Goal: Task Accomplishment & Management: Use online tool/utility

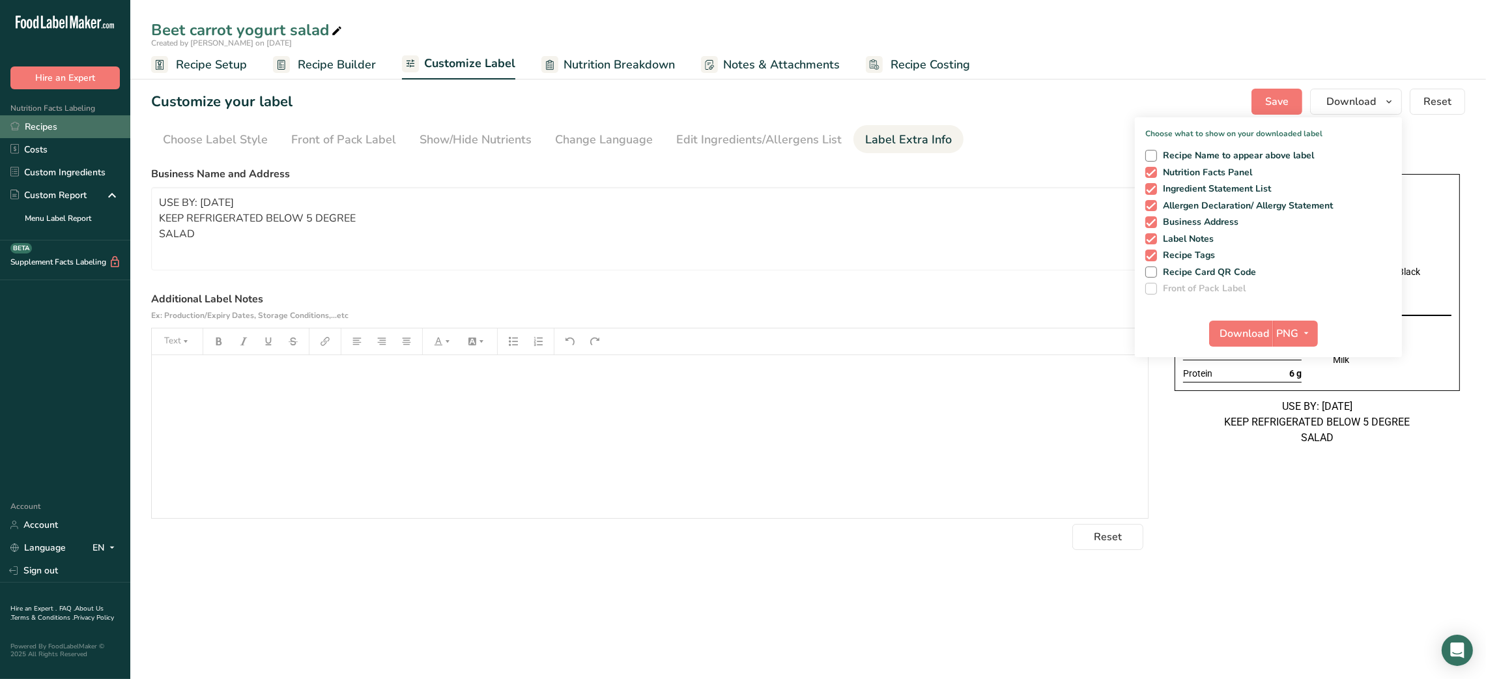
click at [50, 117] on link "Recipes" at bounding box center [65, 126] width 130 height 23
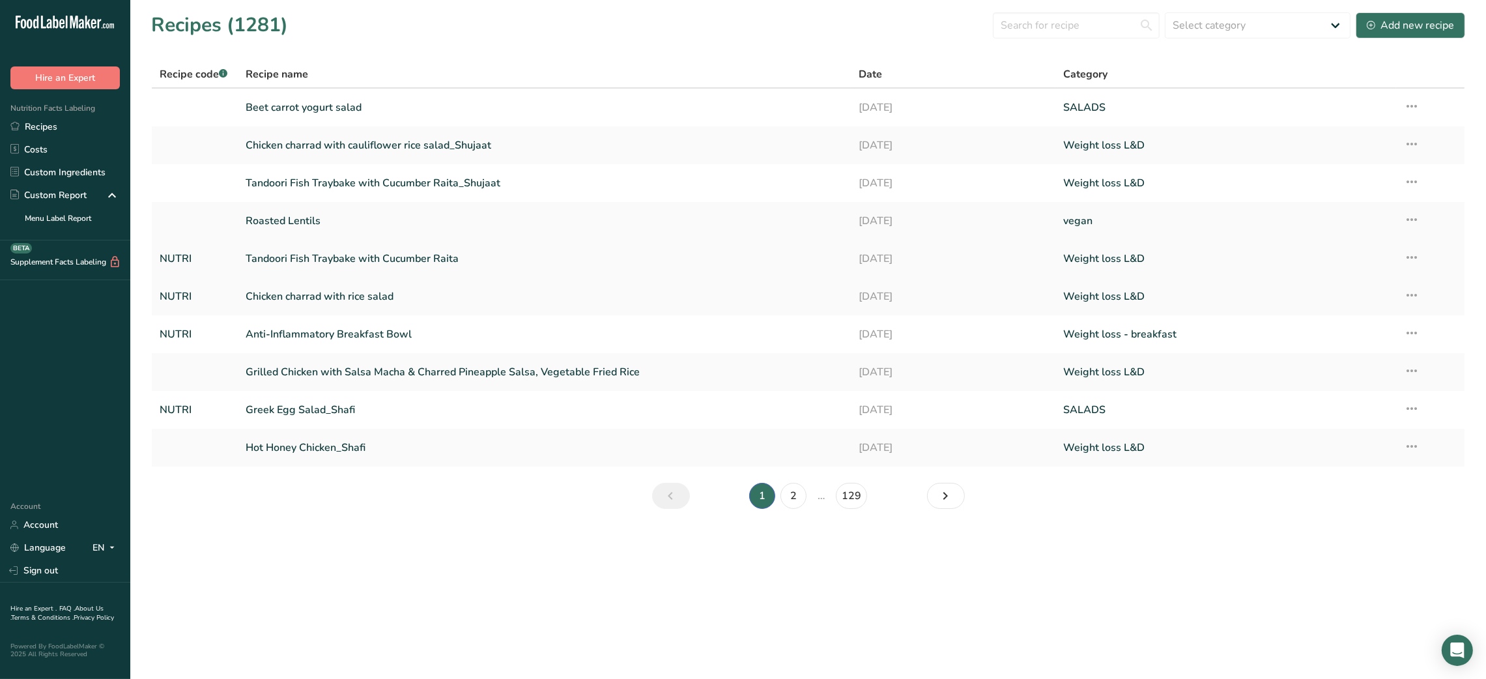
click at [384, 254] on link "Tandoori Fish Traybake with Cucumber Raita" at bounding box center [545, 258] width 598 height 27
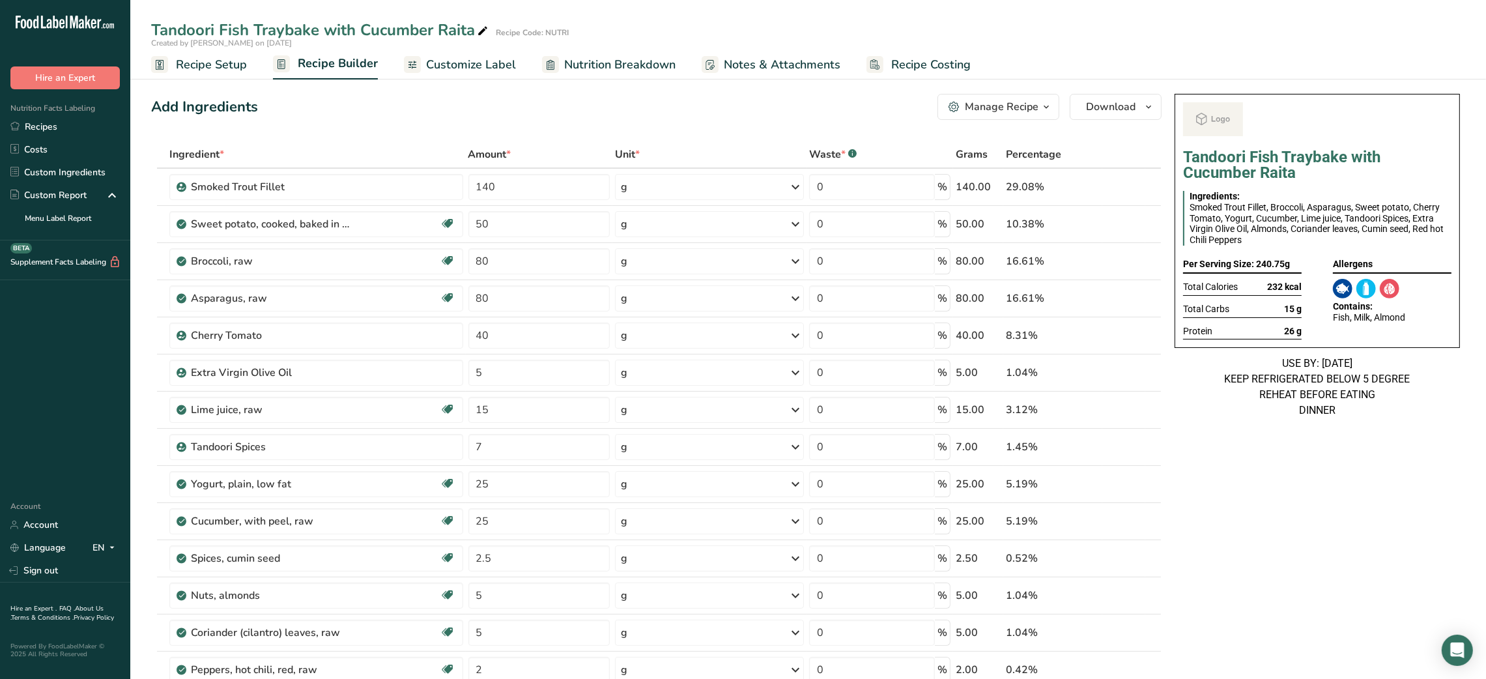
click at [1039, 113] on span "button" at bounding box center [1046, 107] width 16 height 16
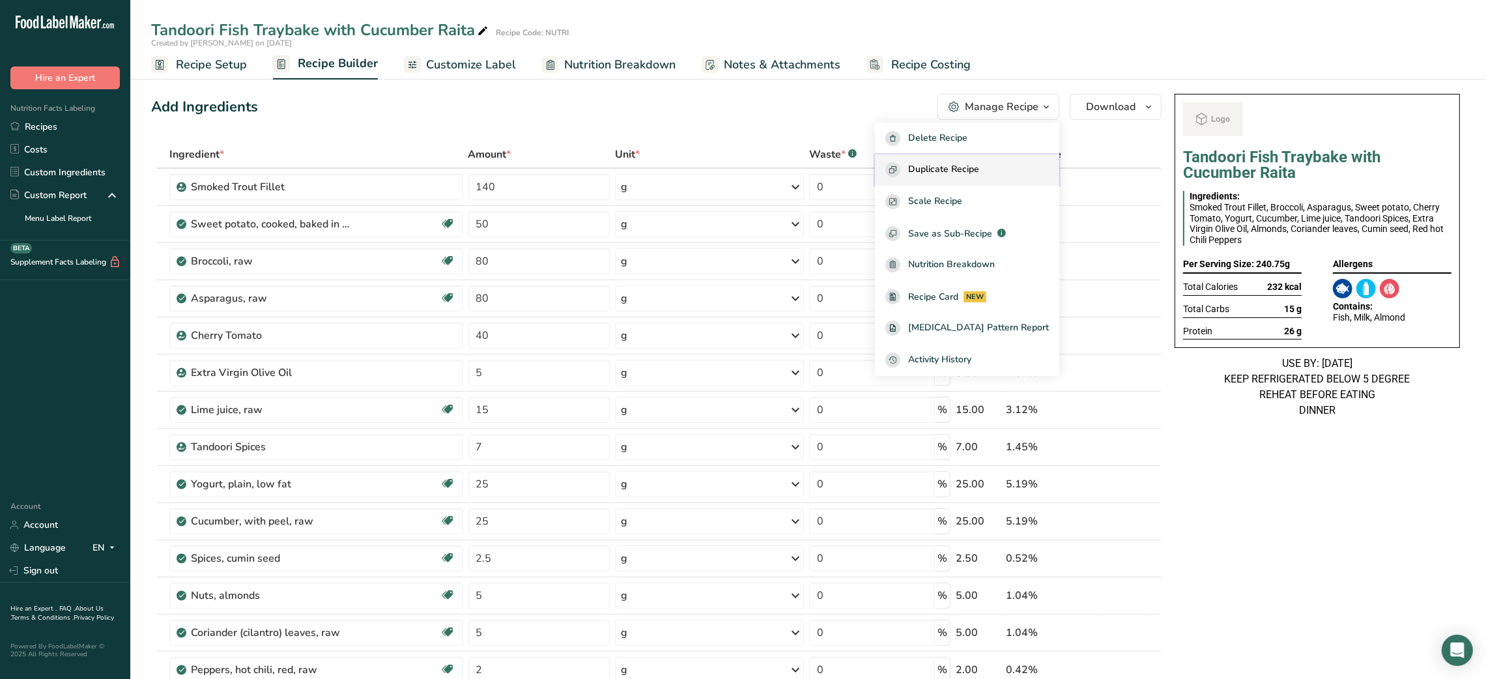
click at [969, 179] on button "Duplicate Recipe" at bounding box center [967, 170] width 184 height 32
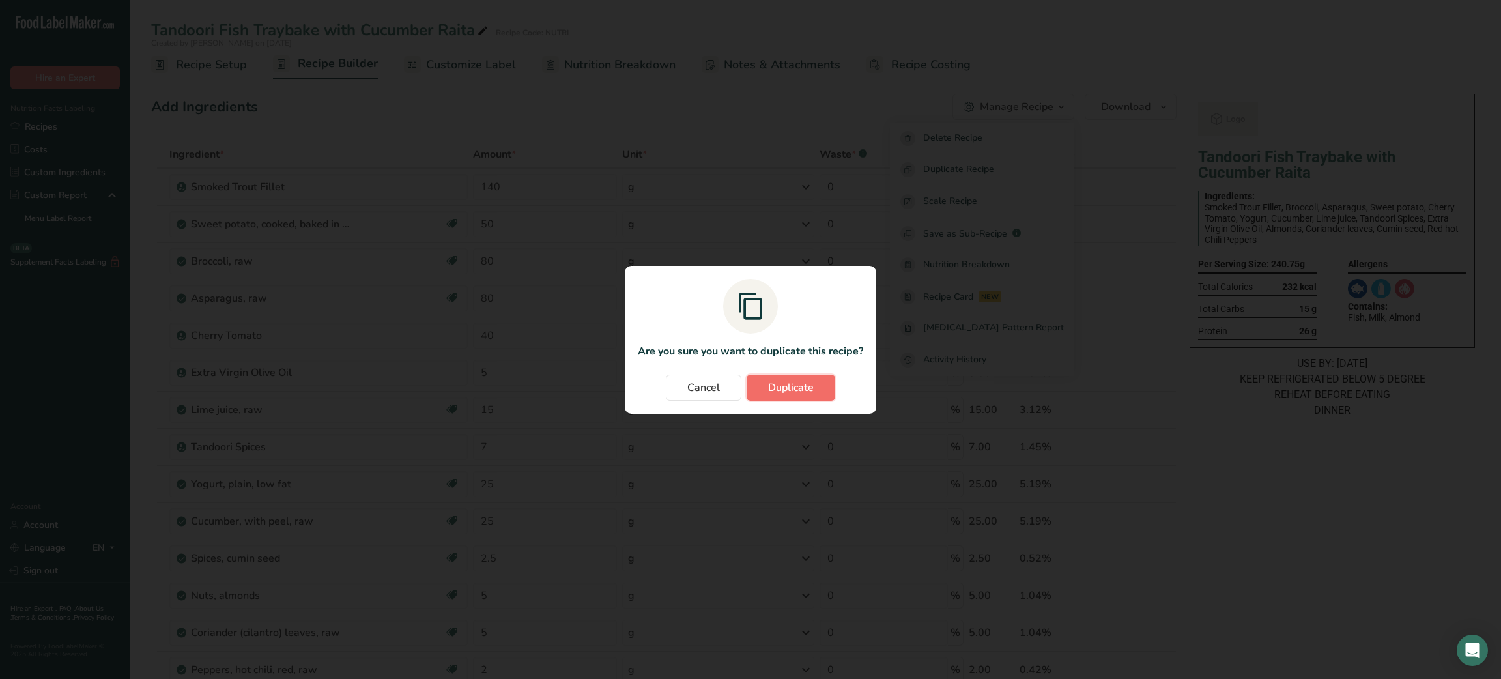
click at [782, 382] on span "Duplicate" at bounding box center [791, 388] width 46 height 16
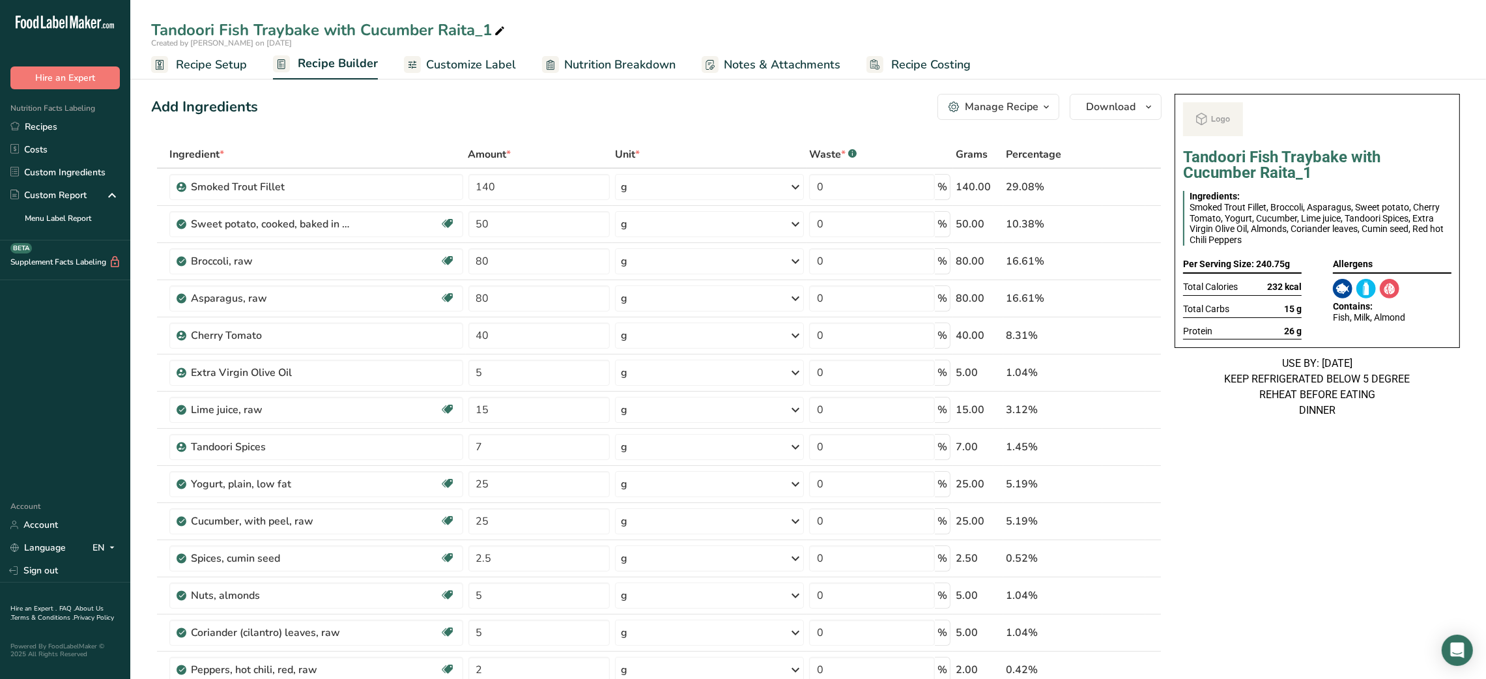
click at [500, 26] on icon at bounding box center [500, 31] width 12 height 18
type input "Tandoori Chicken Traybake with Cucumber Raita"
click at [490, 117] on div "Add Ingredients Manage Recipe Delete Recipe Duplicate Recipe Scale Recipe Save …" at bounding box center [656, 107] width 1010 height 26
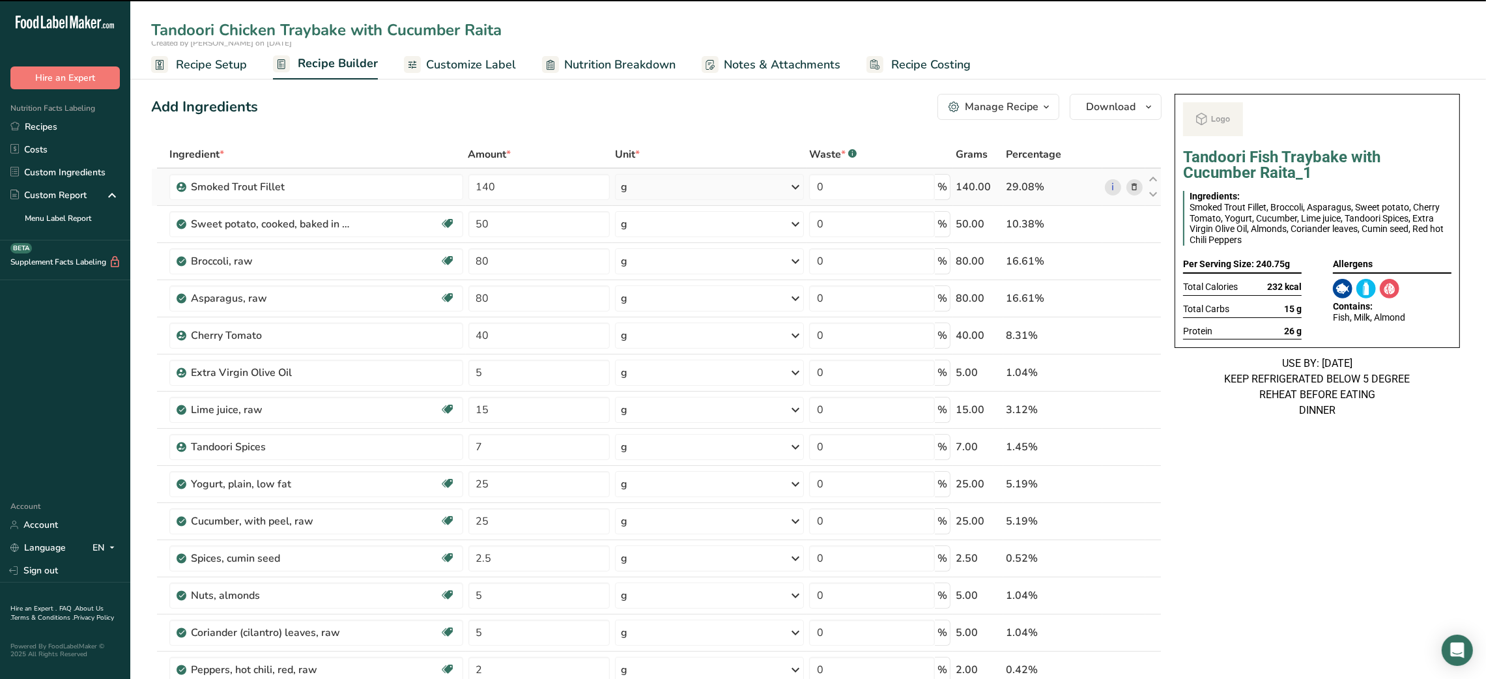
click at [1136, 189] on icon at bounding box center [1134, 187] width 9 height 14
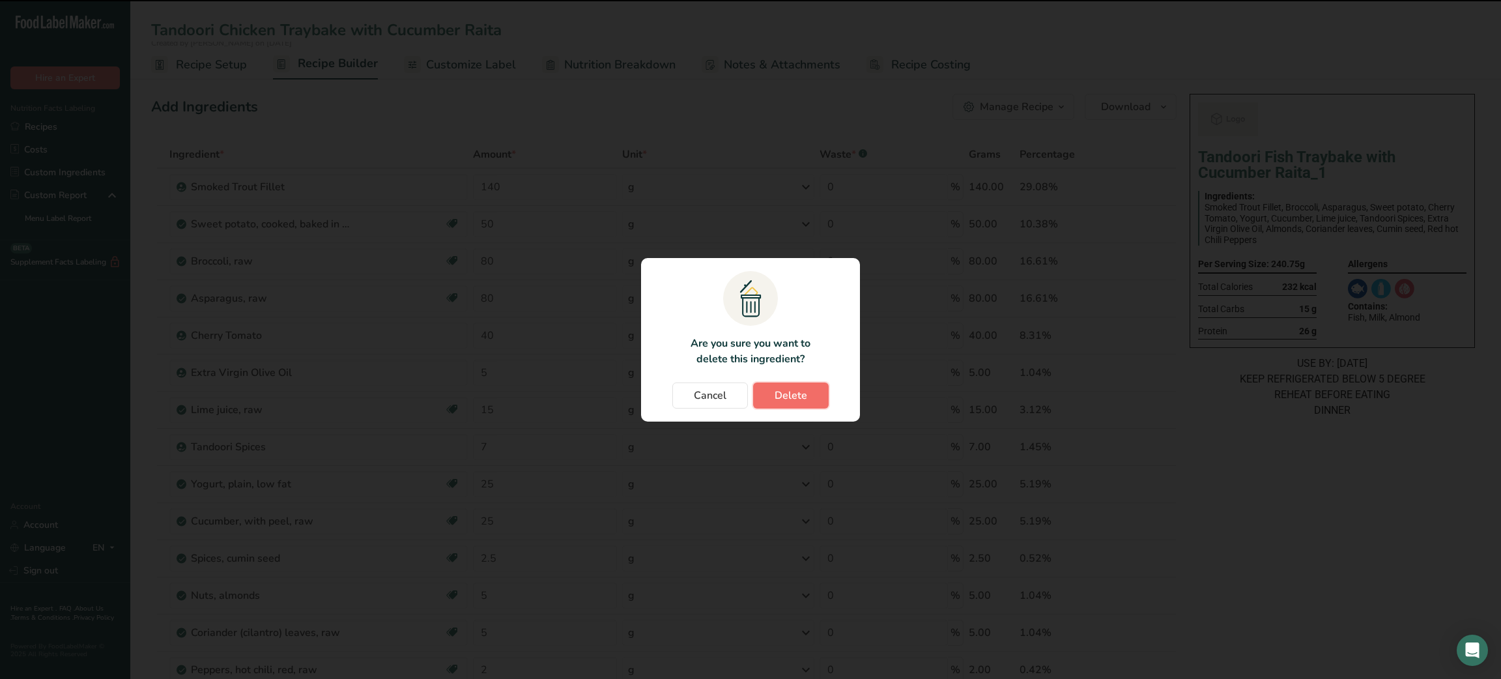
click at [788, 393] on span "Delete" at bounding box center [791, 396] width 33 height 16
type input "50"
type input "80"
type input "40"
type input "5"
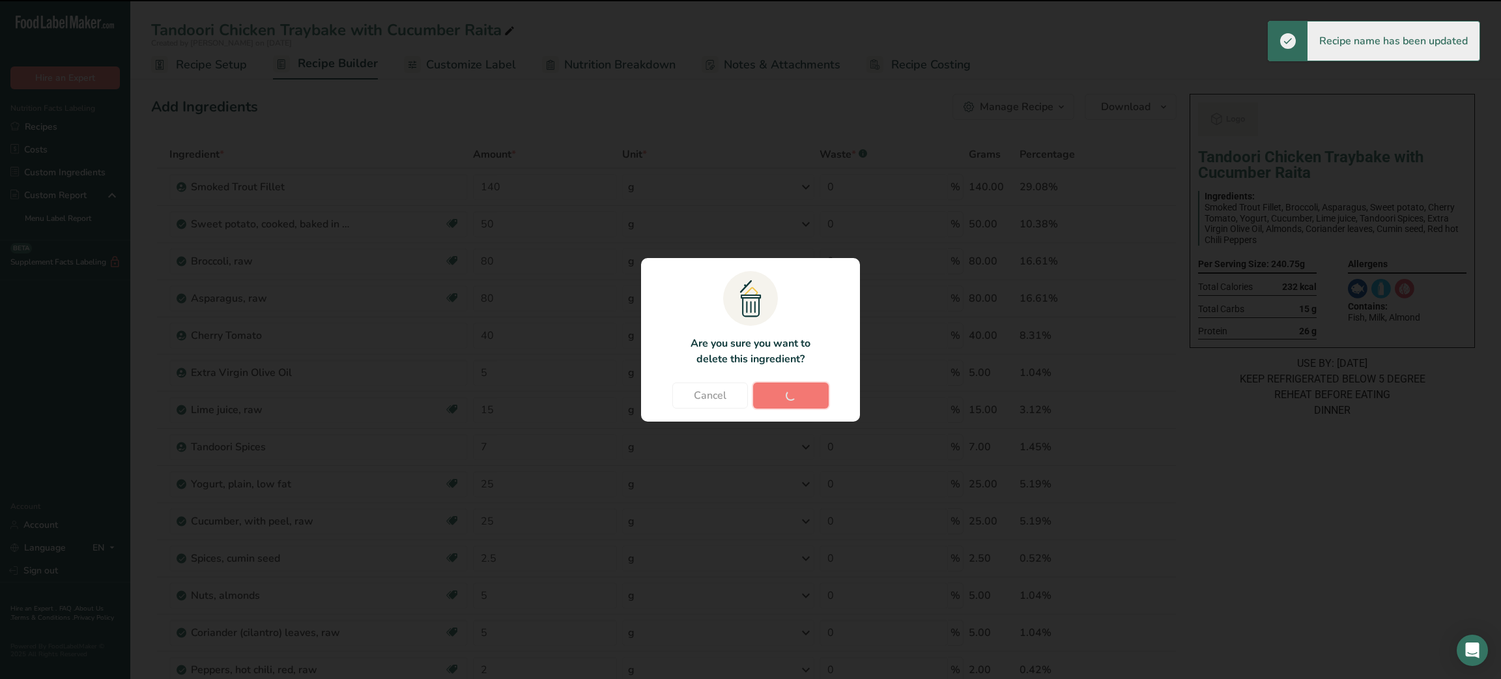
type input "15"
type input "7"
type input "25"
type input "2.5"
type input "5"
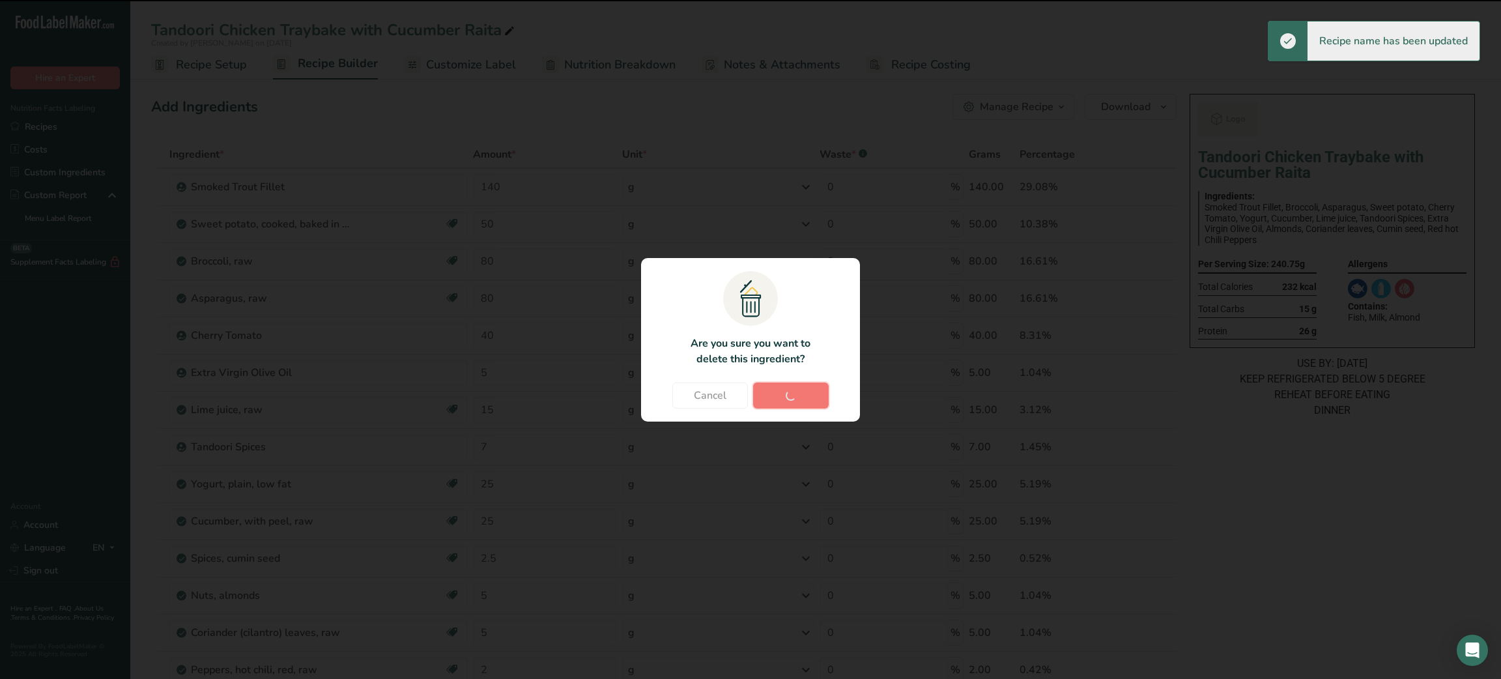
type input "2"
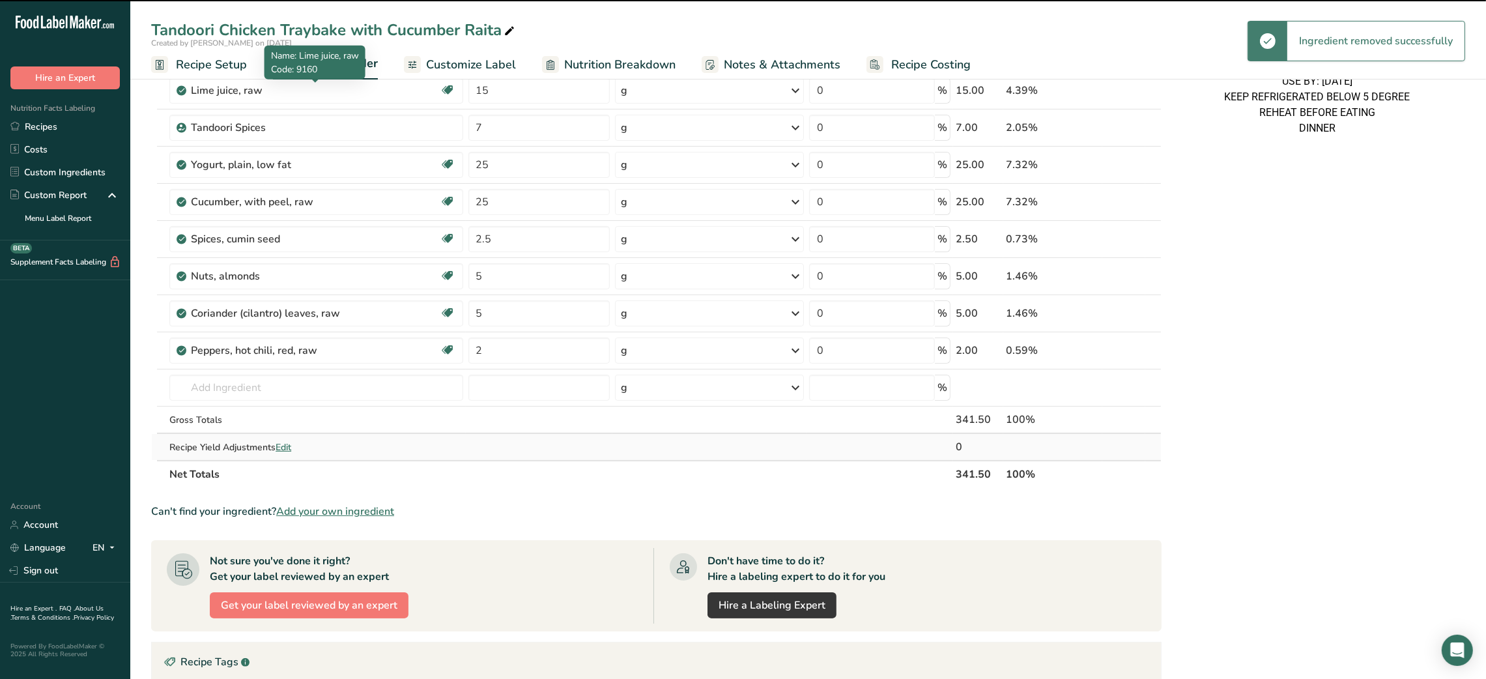
scroll to position [294, 0]
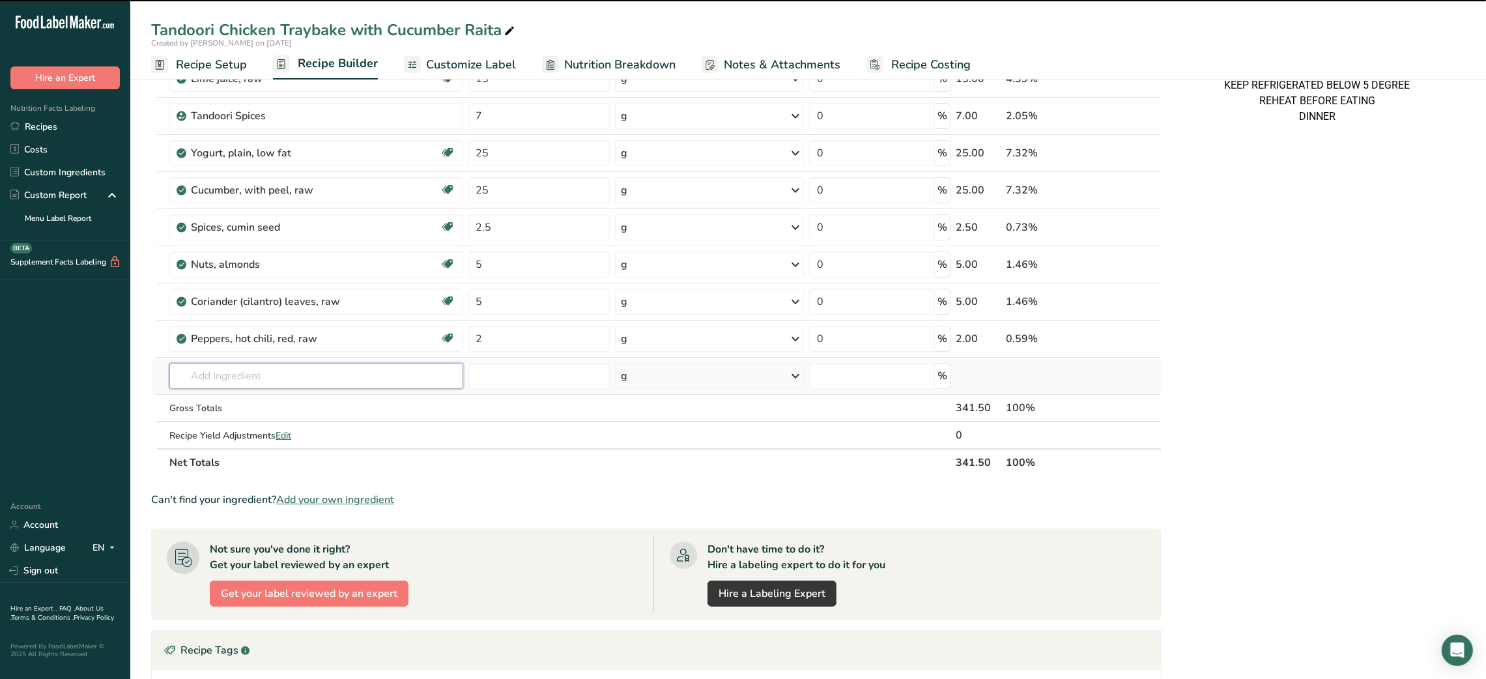
click at [255, 380] on input "text" at bounding box center [315, 376] width 293 height 26
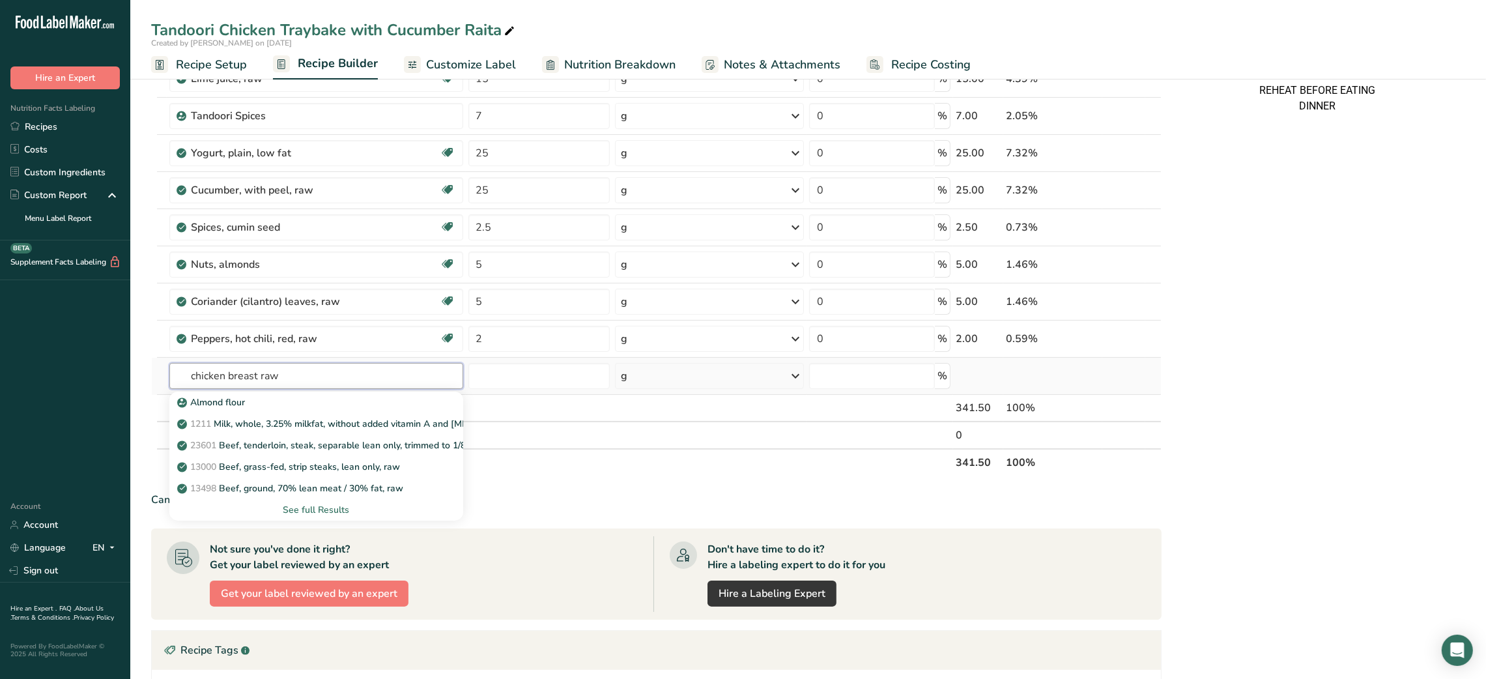
type input "chicken breast raw"
click at [339, 517] on div "See full Results" at bounding box center [316, 510] width 272 height 14
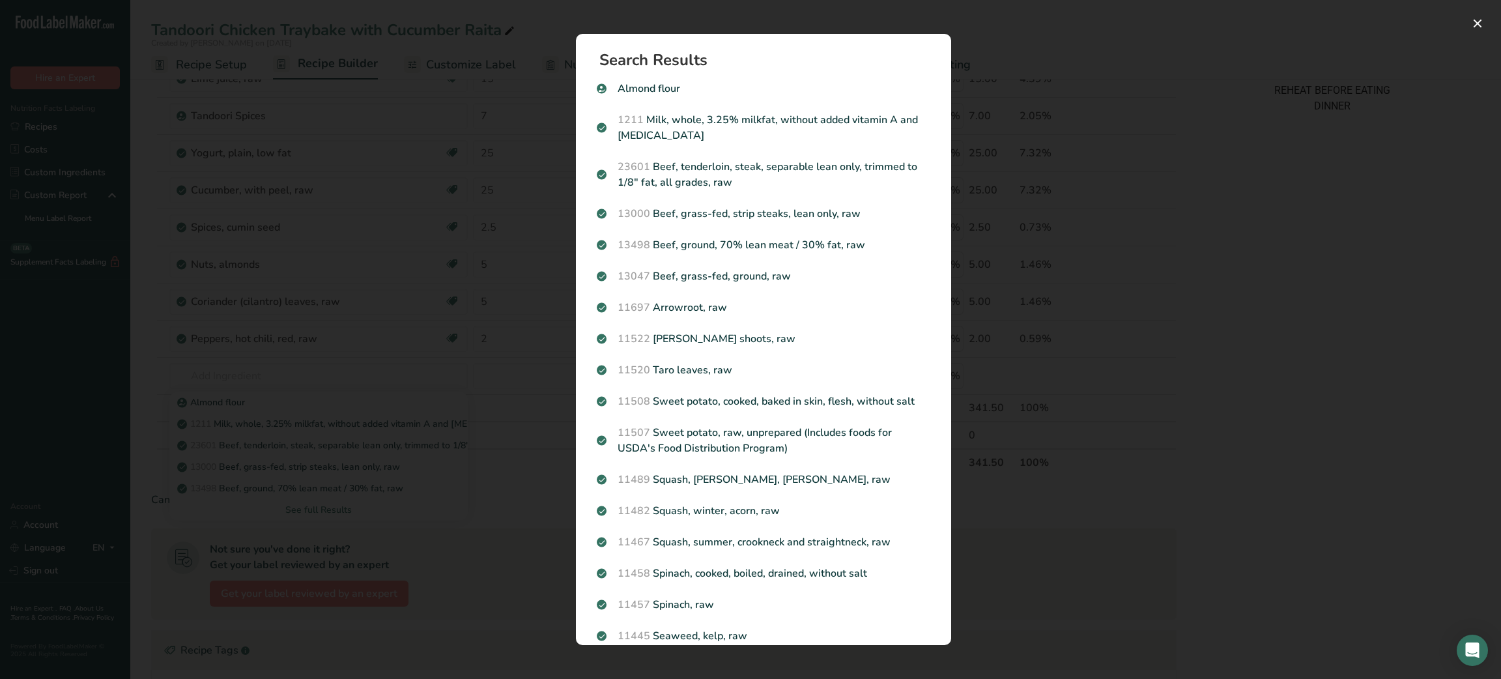
click at [325, 440] on div "Search results modal" at bounding box center [750, 339] width 1501 height 679
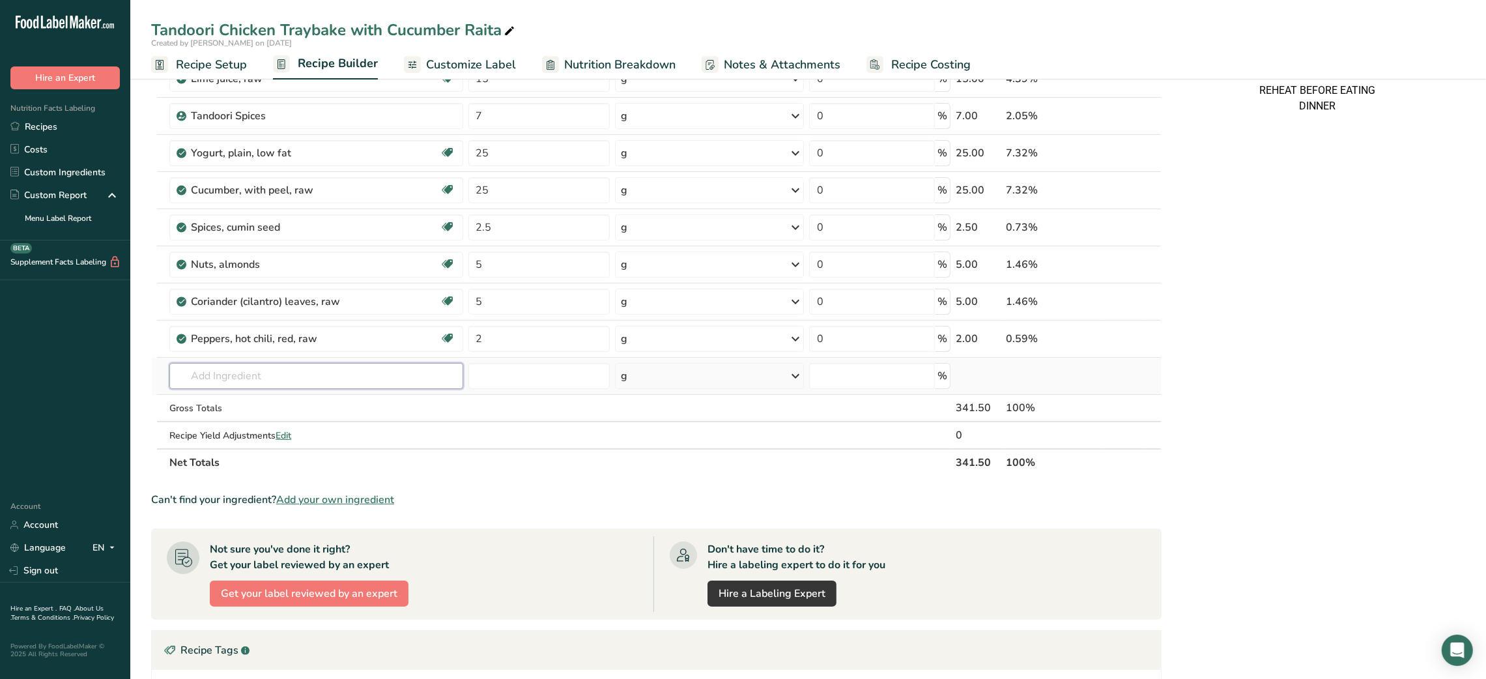
click at [257, 384] on input "text" at bounding box center [315, 376] width 293 height 26
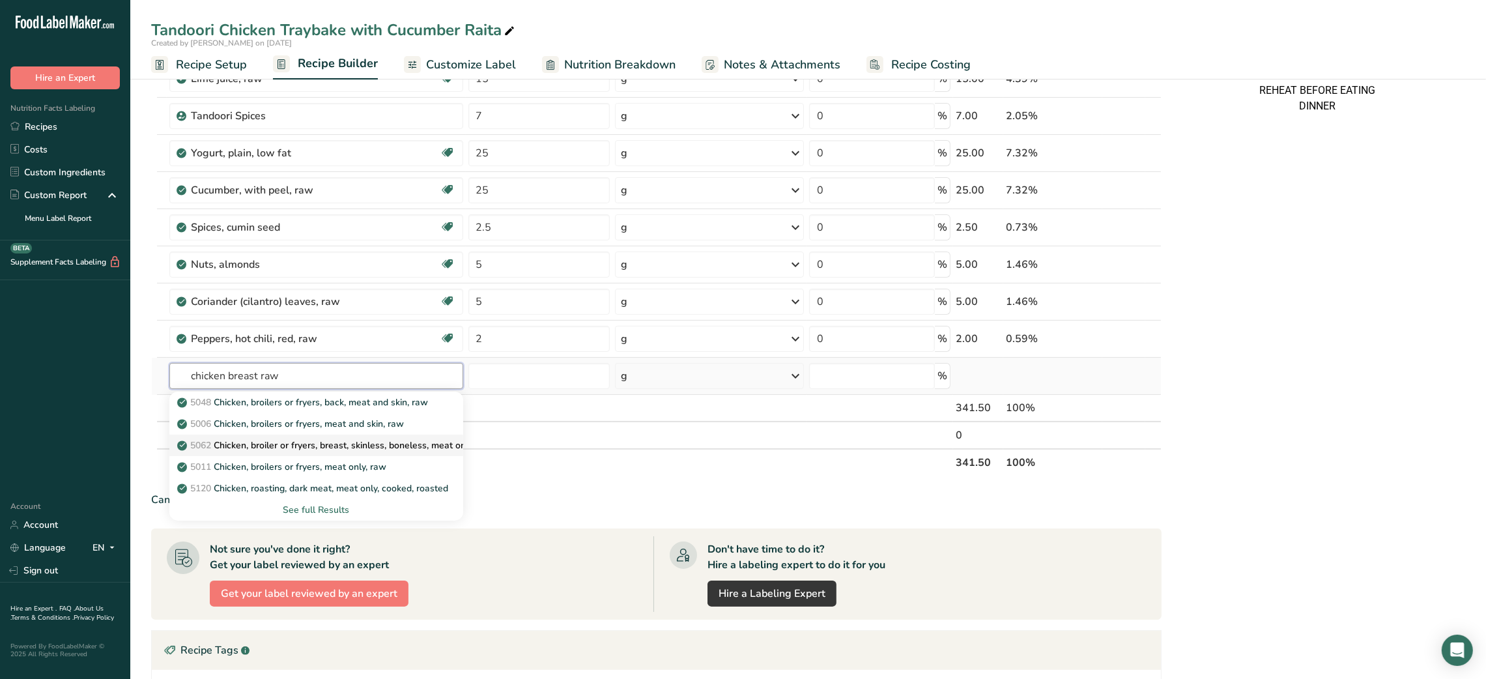
type input "chicken breast raw"
click at [330, 445] on p "5062 Chicken, broiler or fryers, breast, skinless, boneless, meat only, raw" at bounding box center [336, 445] width 313 height 14
type input "Chicken, broiler or fryers, breast, skinless, boneless, meat only, raw"
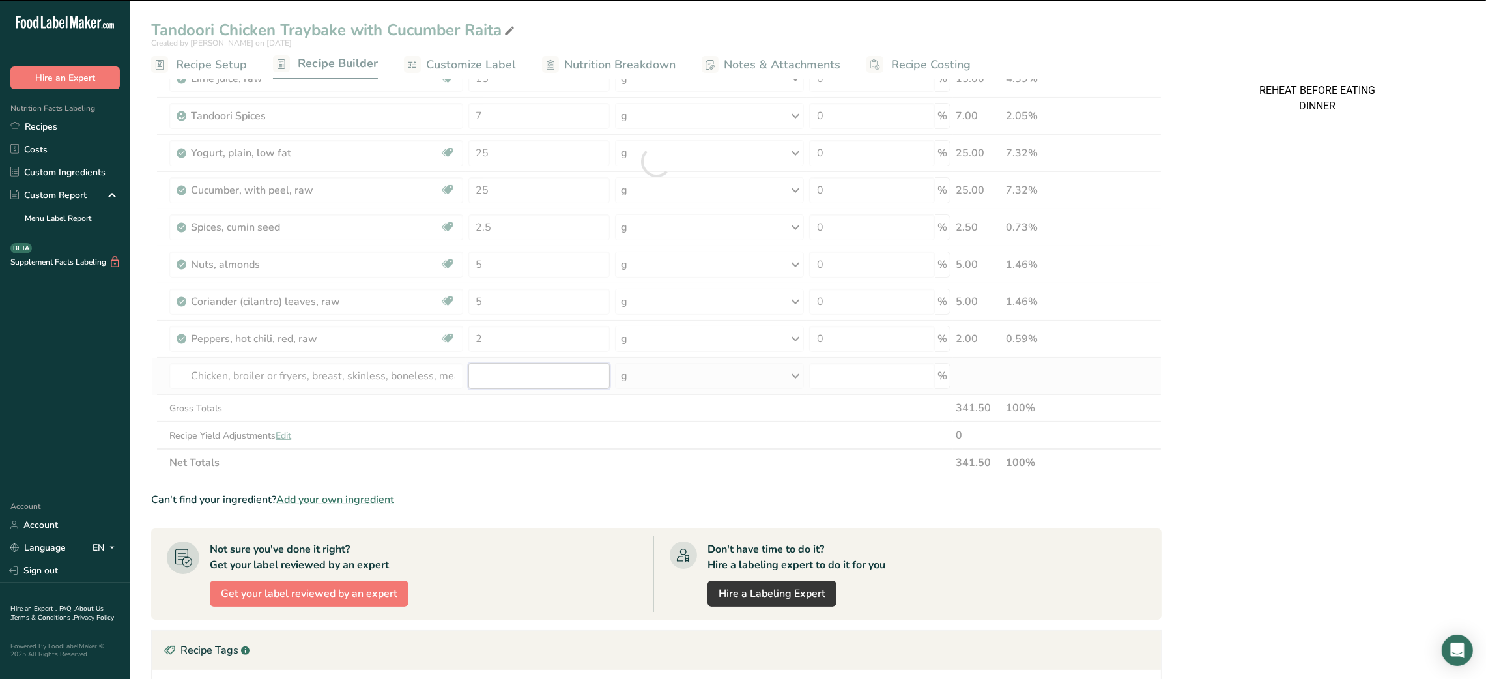
click at [478, 381] on input "number" at bounding box center [538, 376] width 141 height 26
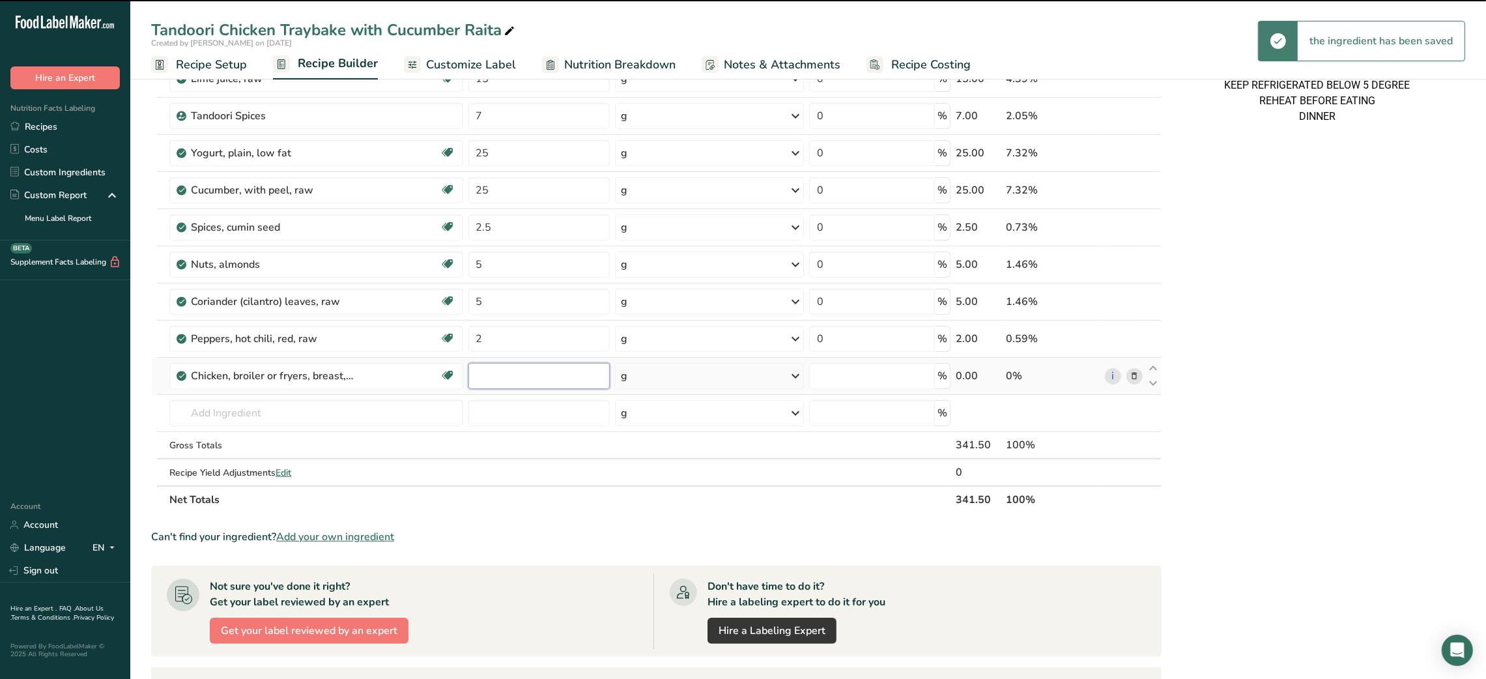
type input "0"
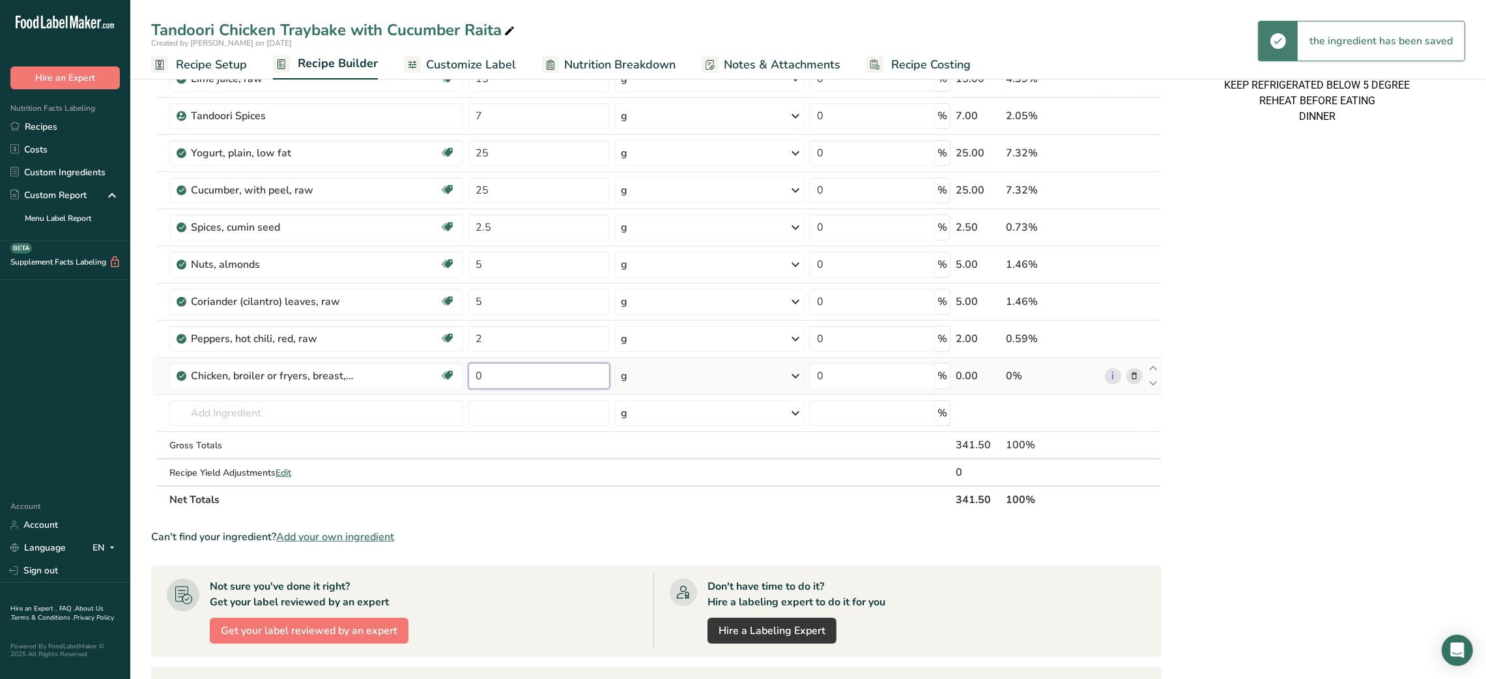
click at [478, 381] on input "0" at bounding box center [538, 376] width 141 height 26
type input "150"
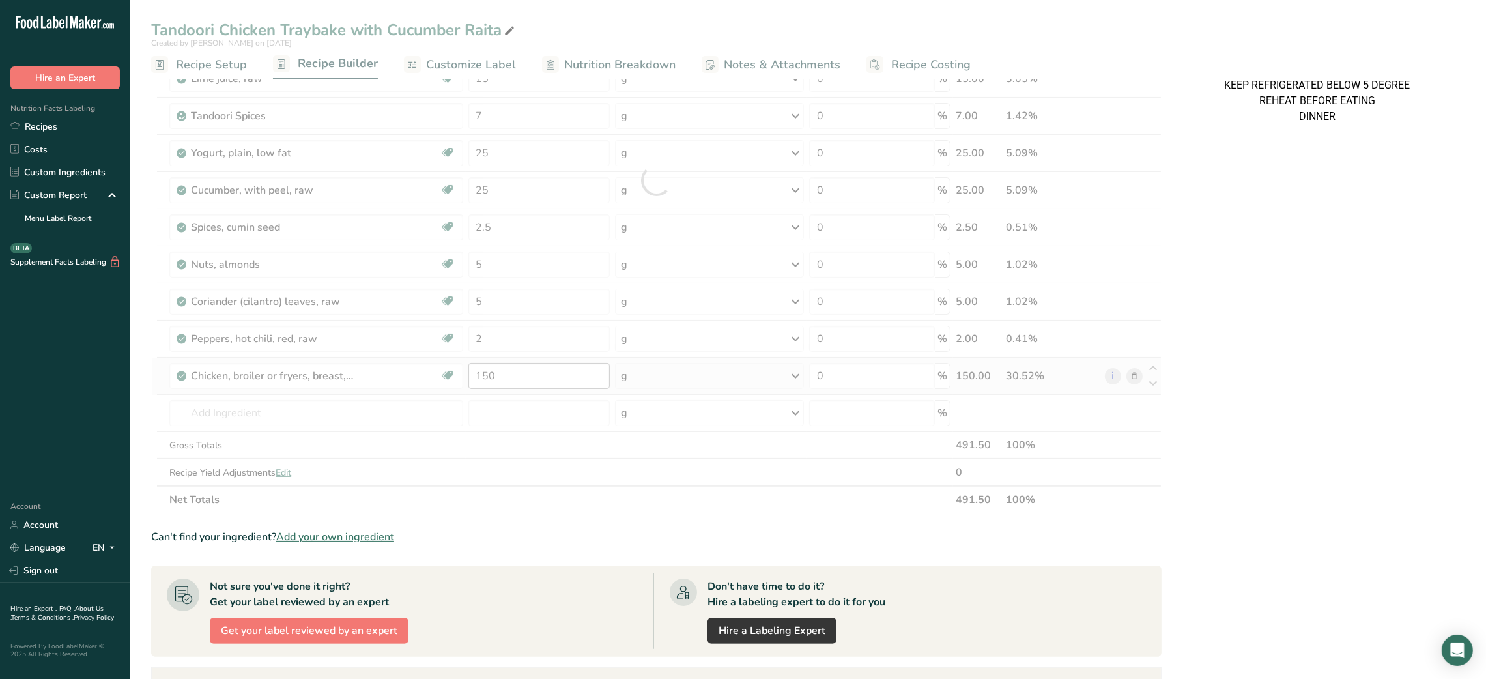
scroll to position [0, 0]
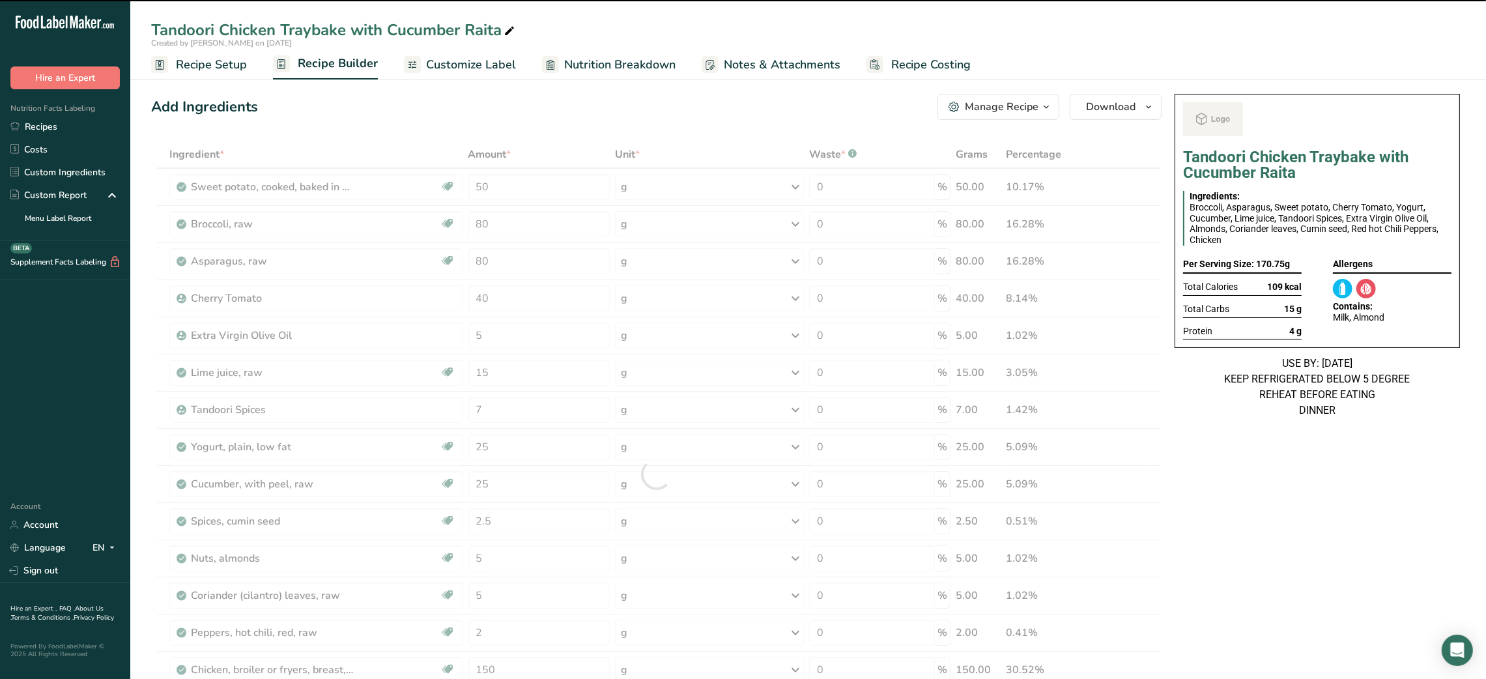
click at [1237, 464] on div "Tandoori Chicken Traybake with Cucumber Raita Ingredients: Broccoli, Asparagus,…" at bounding box center [1317, 686] width 296 height 1195
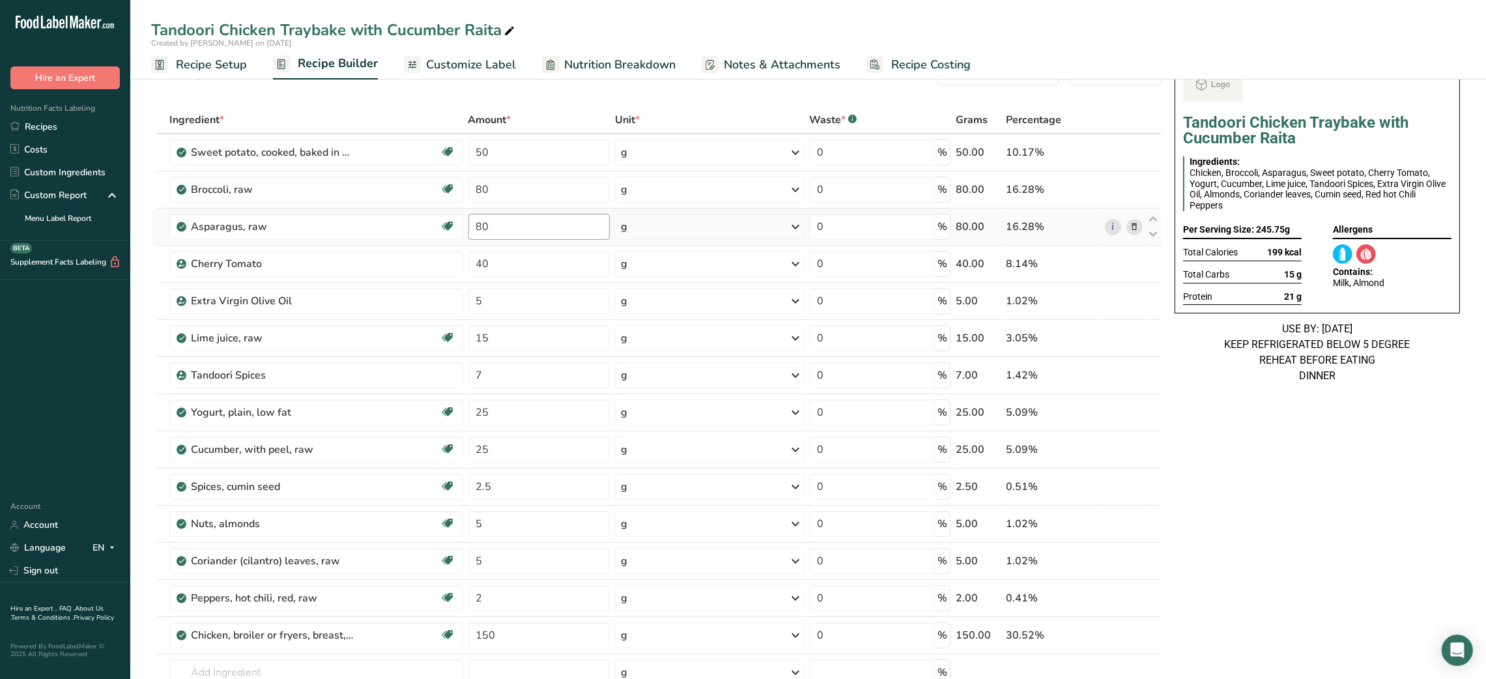
scroll to position [36, 0]
click at [476, 160] on input "50" at bounding box center [538, 151] width 141 height 26
type input "60"
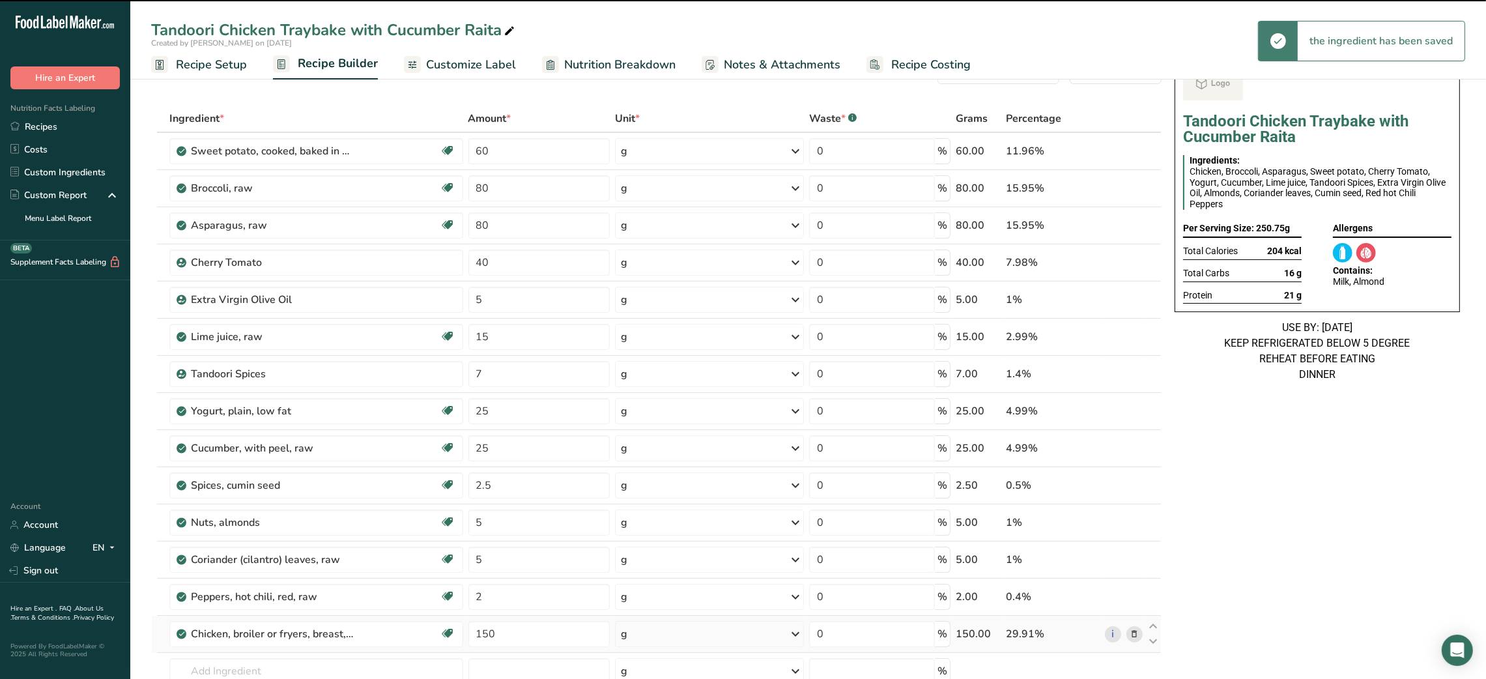
scroll to position [319, 0]
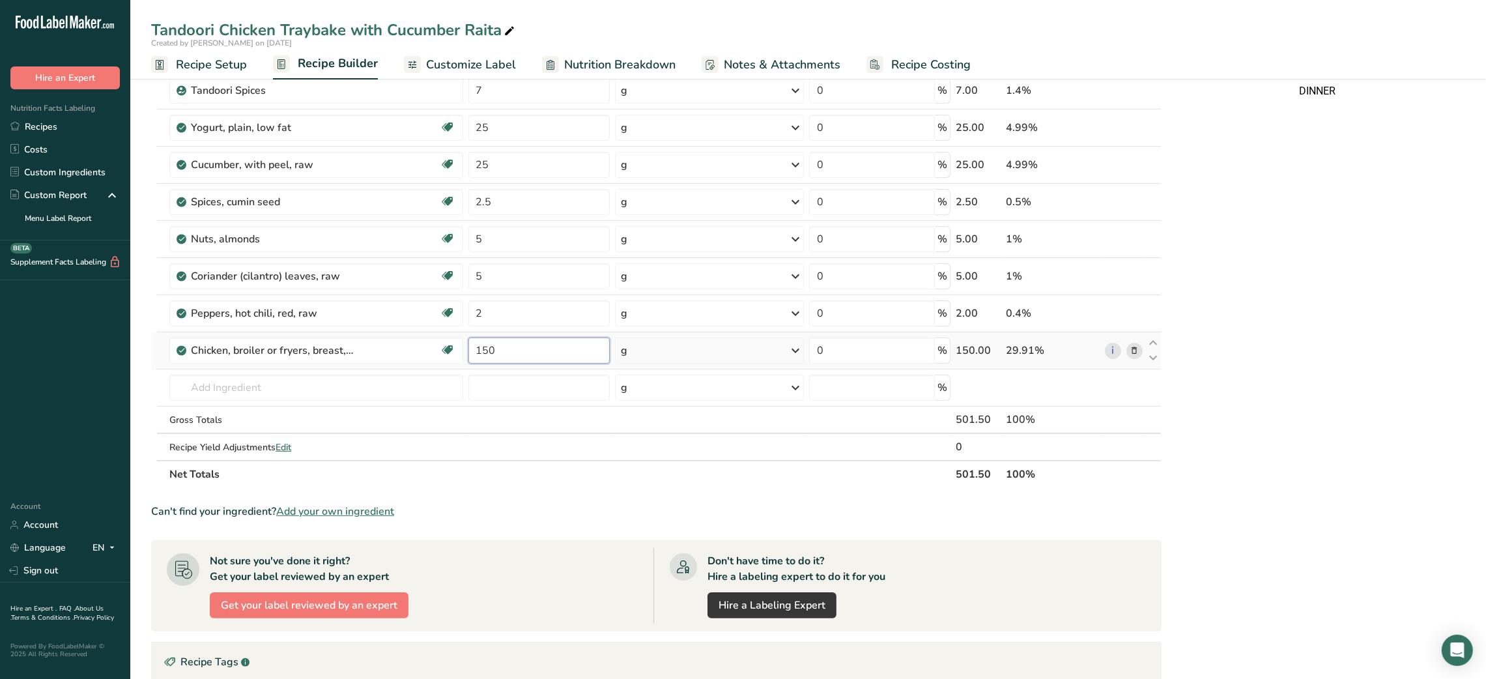
click at [479, 352] on input "150" at bounding box center [538, 350] width 141 height 26
type input "180"
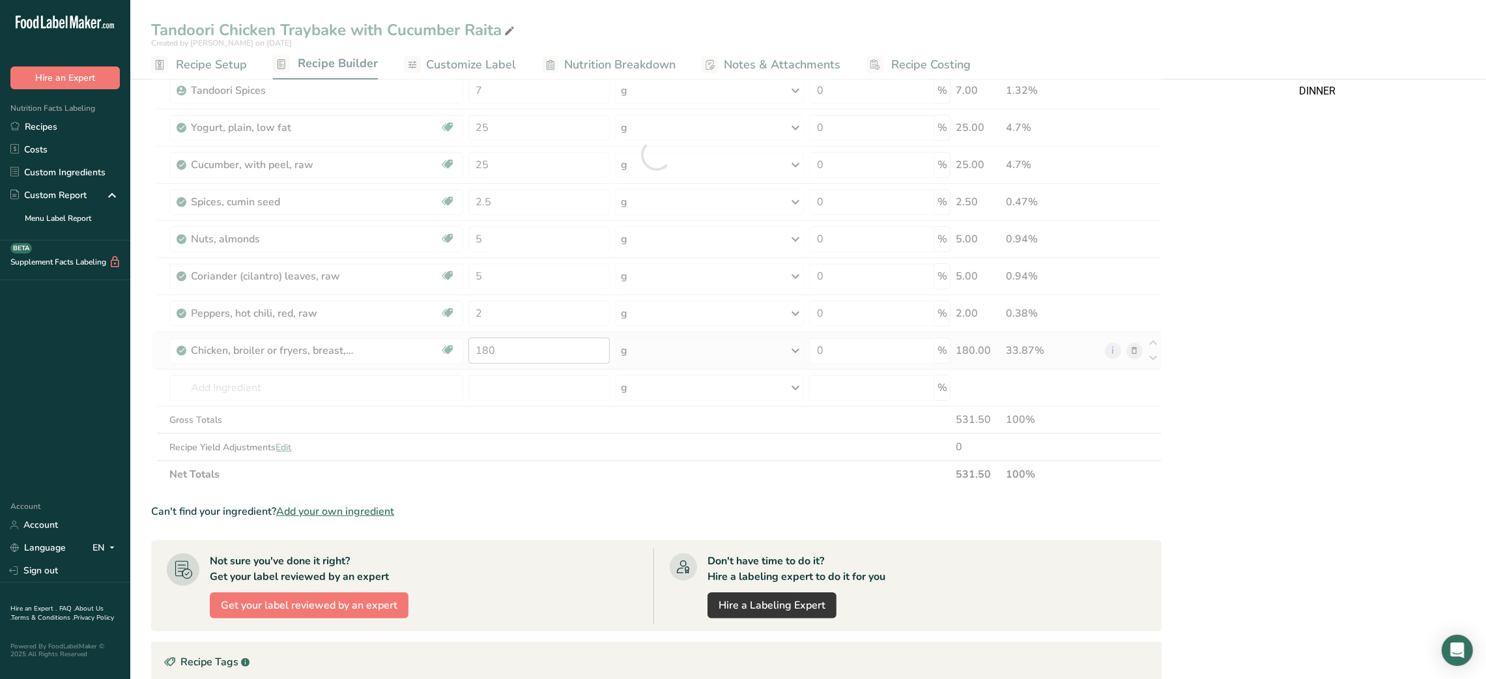
scroll to position [0, 0]
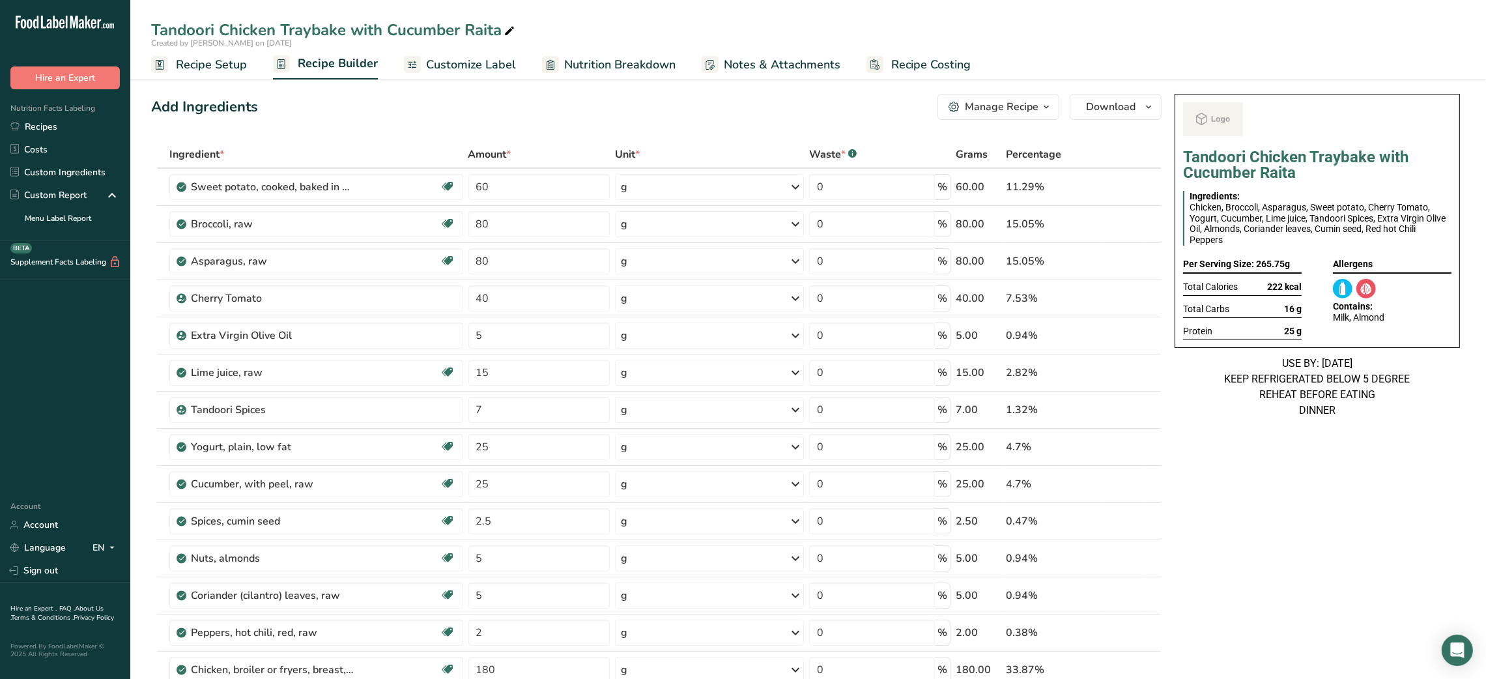
click at [487, 77] on link "Customize Label" at bounding box center [460, 64] width 112 height 29
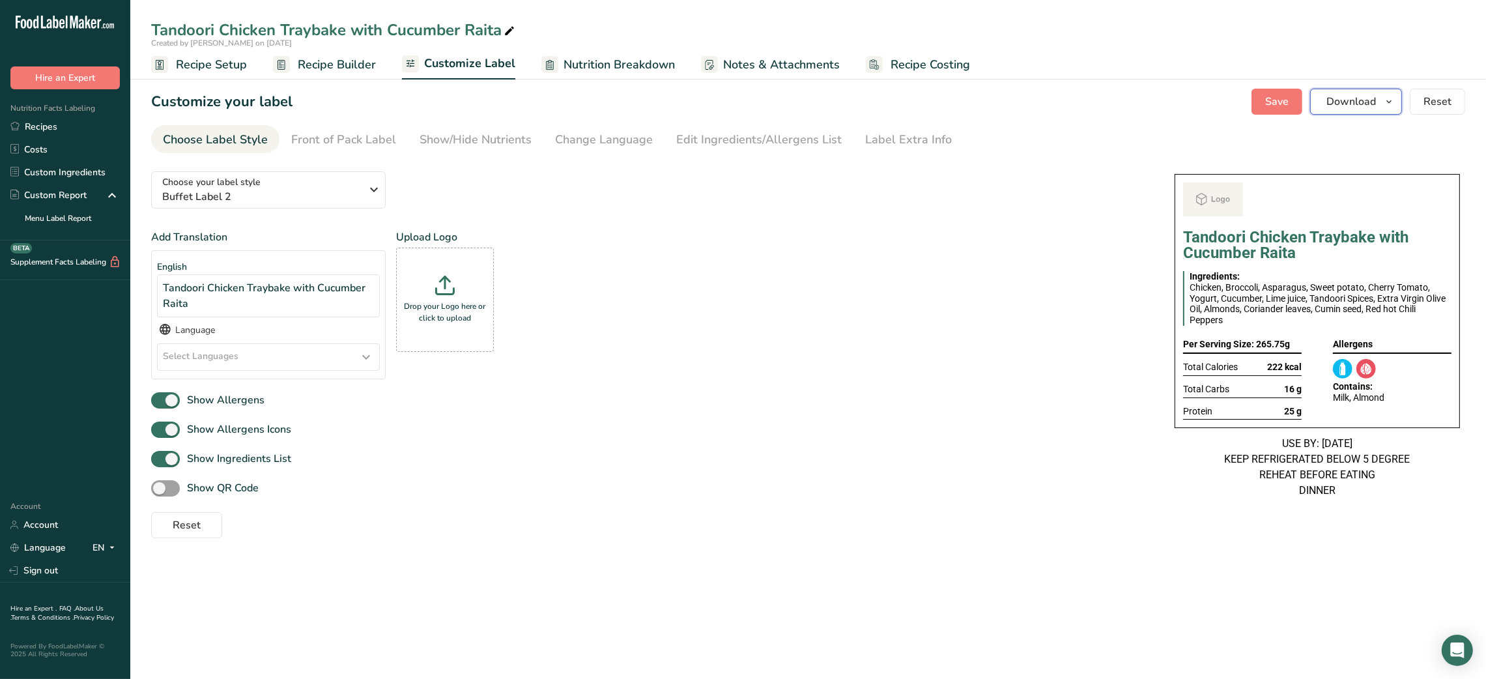
click at [1379, 95] on button "Download" at bounding box center [1356, 102] width 92 height 26
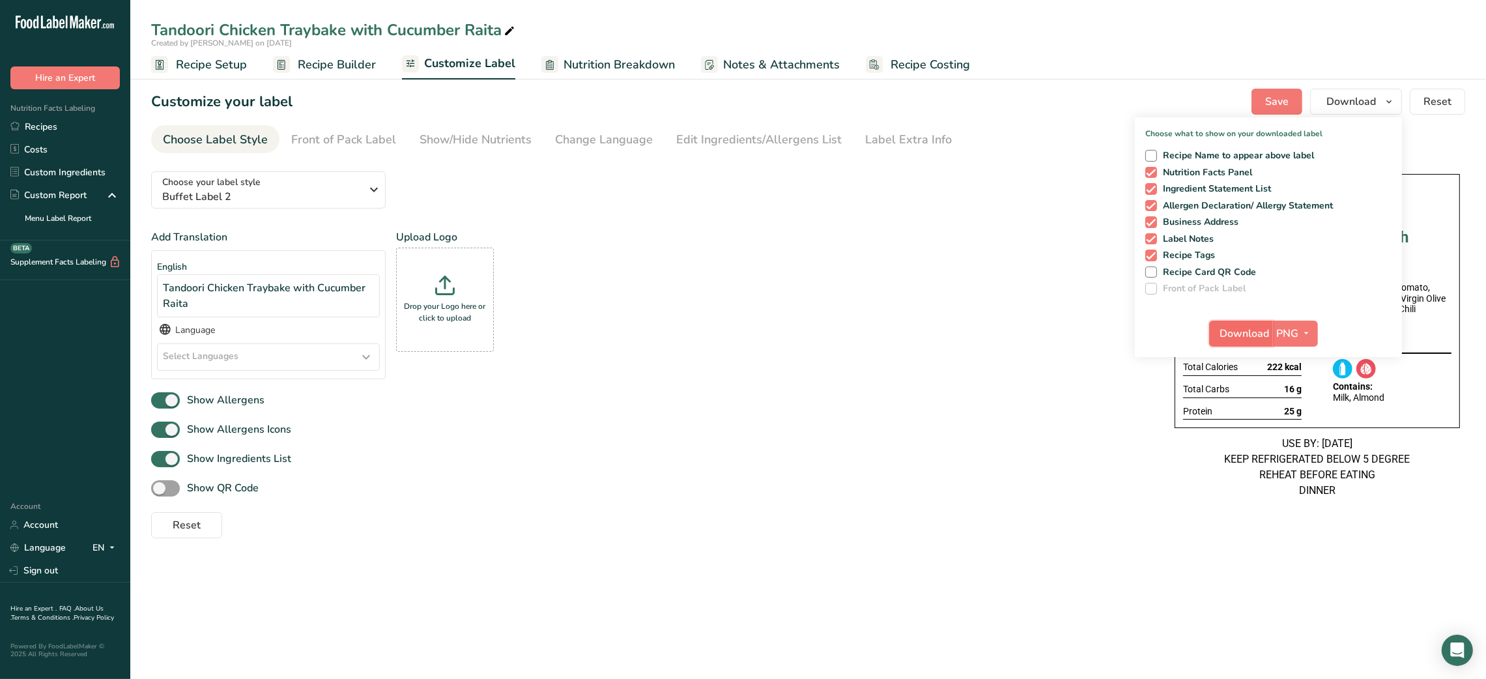
click at [1249, 328] on span "Download" at bounding box center [1245, 334] width 50 height 16
click at [222, 66] on span "Recipe Setup" at bounding box center [211, 65] width 71 height 18
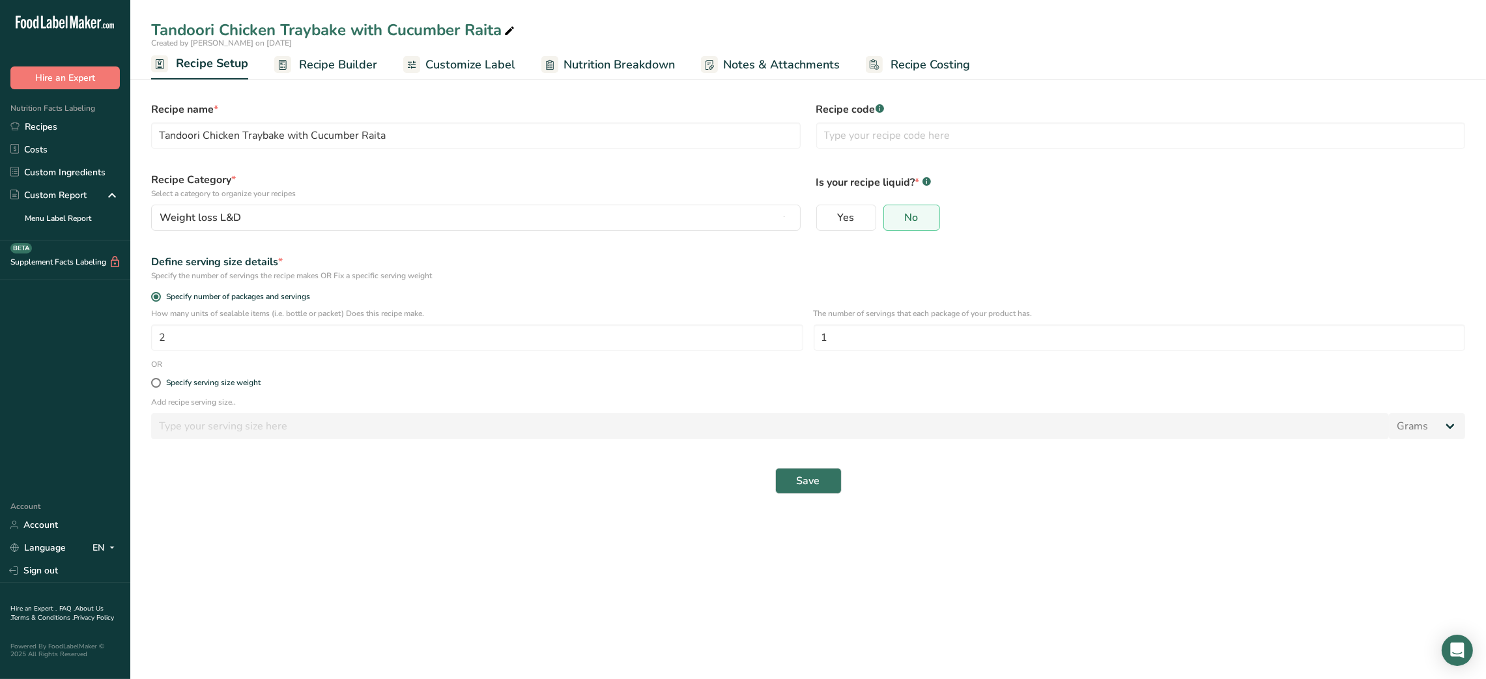
click at [488, 52] on link "Customize Label" at bounding box center [459, 64] width 112 height 29
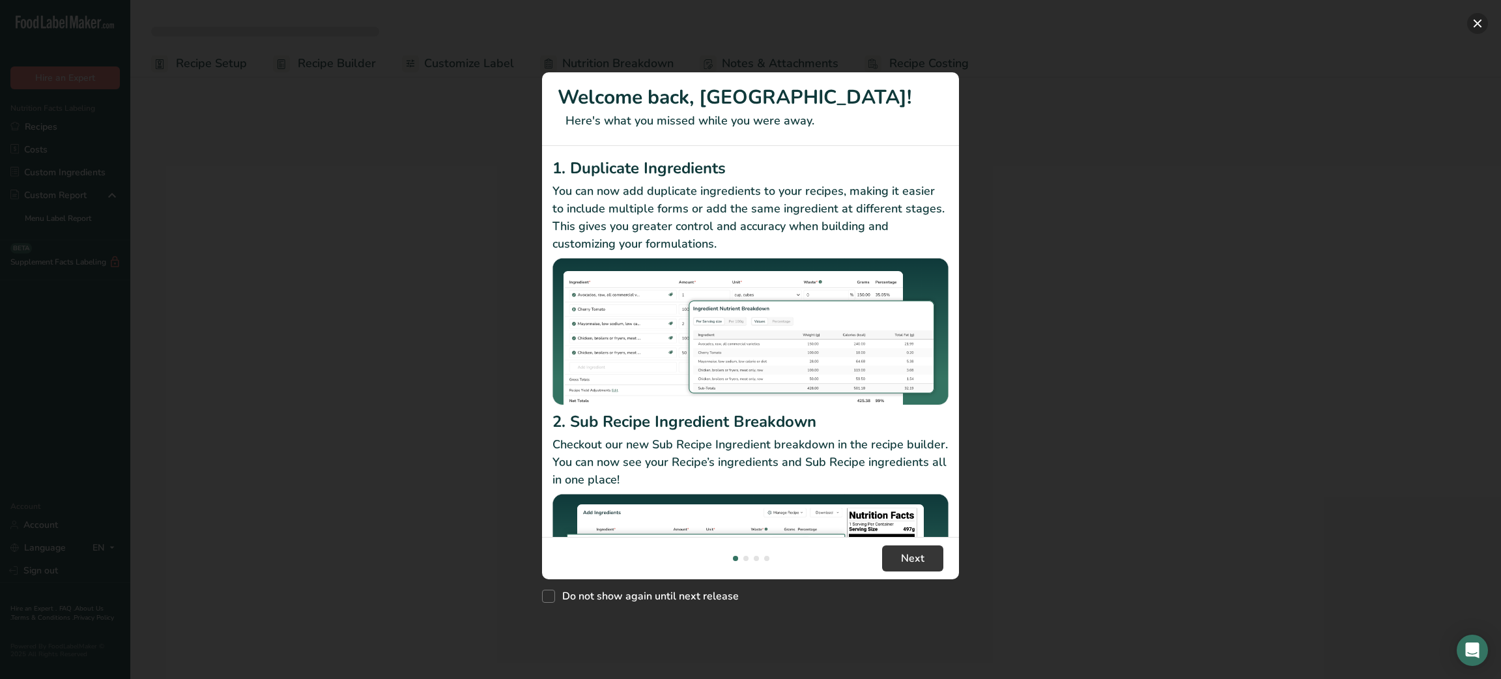
click at [1471, 25] on button "New Features" at bounding box center [1477, 23] width 21 height 21
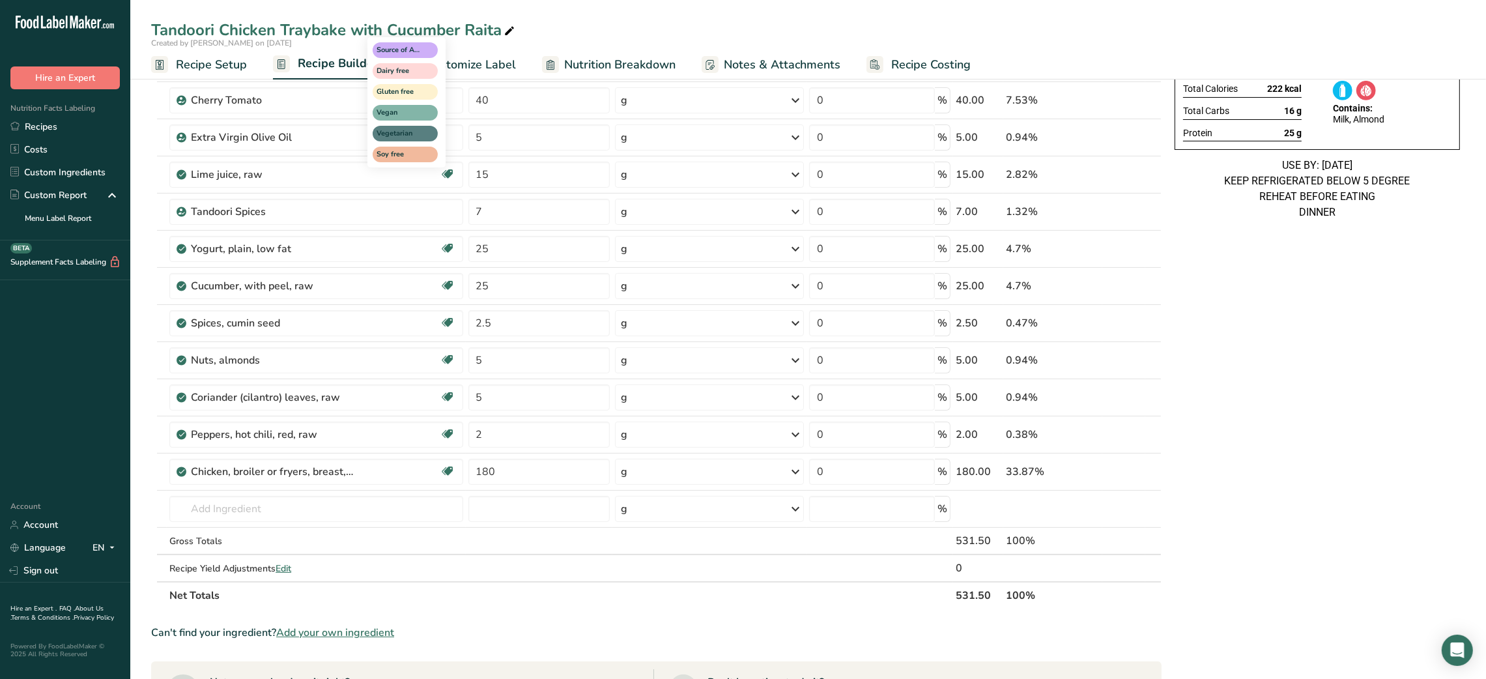
scroll to position [199, 0]
click at [480, 473] on input "180" at bounding box center [538, 470] width 141 height 26
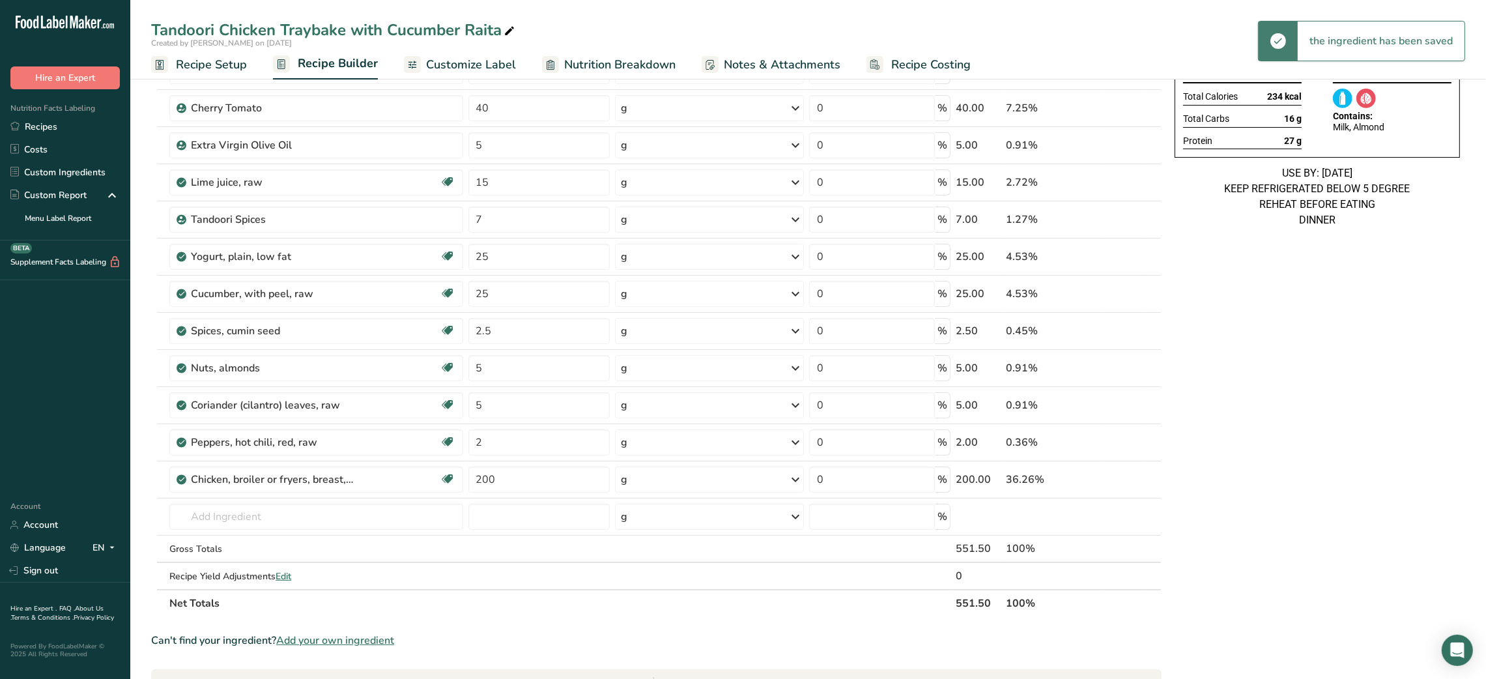
scroll to position [200, 0]
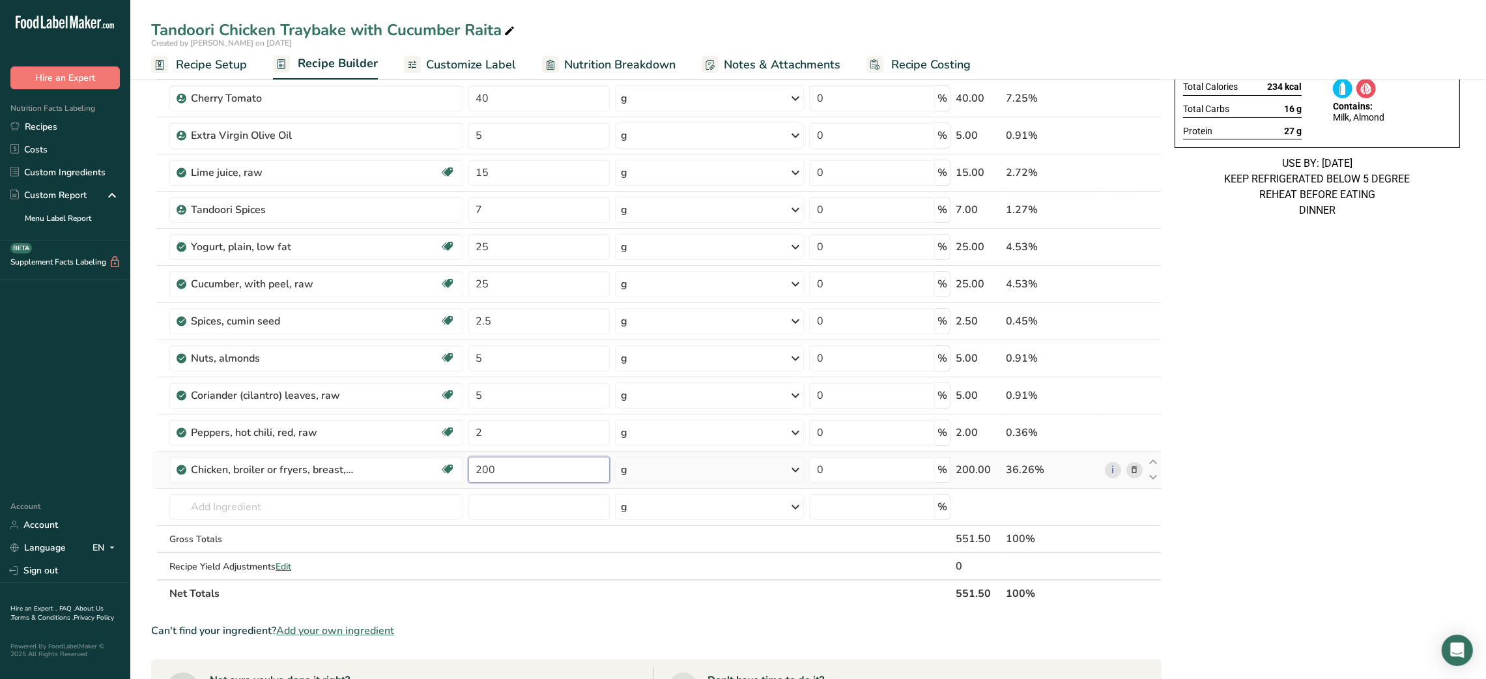
click at [495, 471] on input "200" at bounding box center [538, 470] width 141 height 26
type input "300"
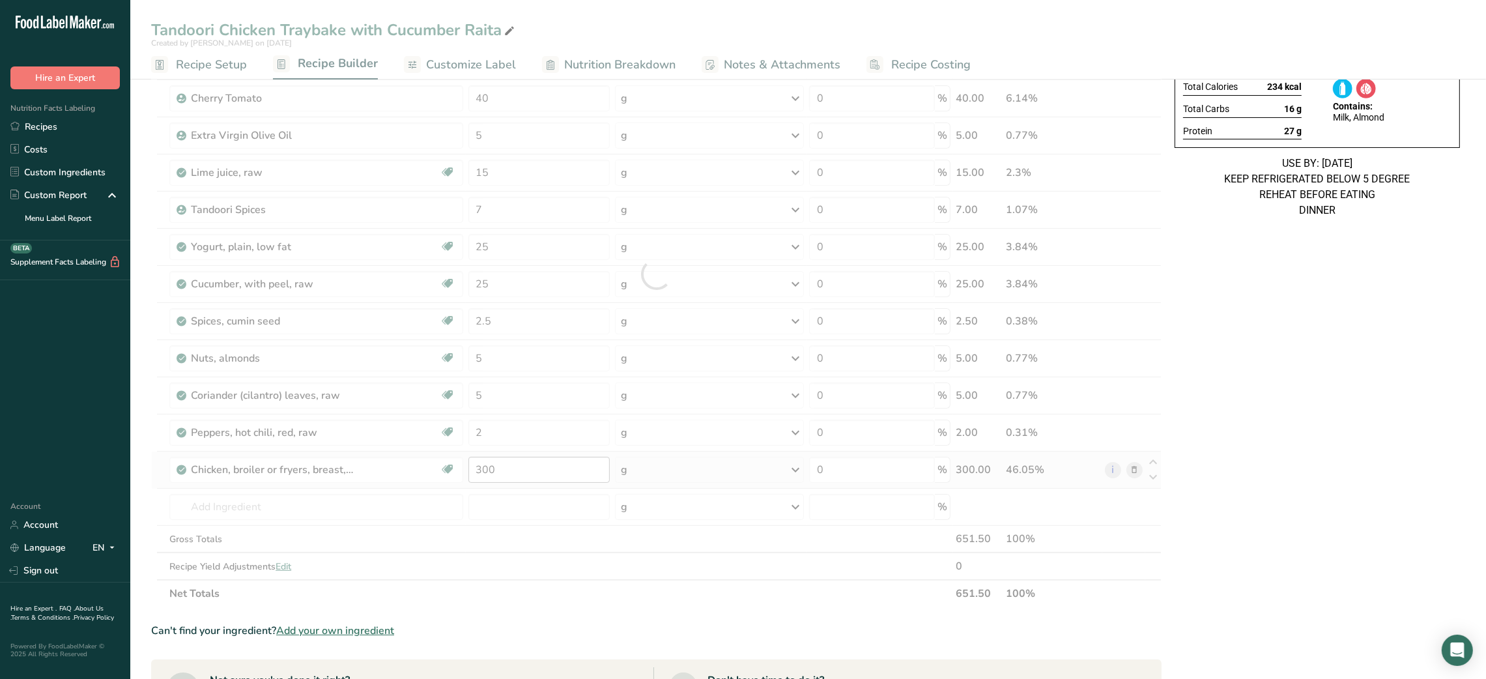
scroll to position [0, 0]
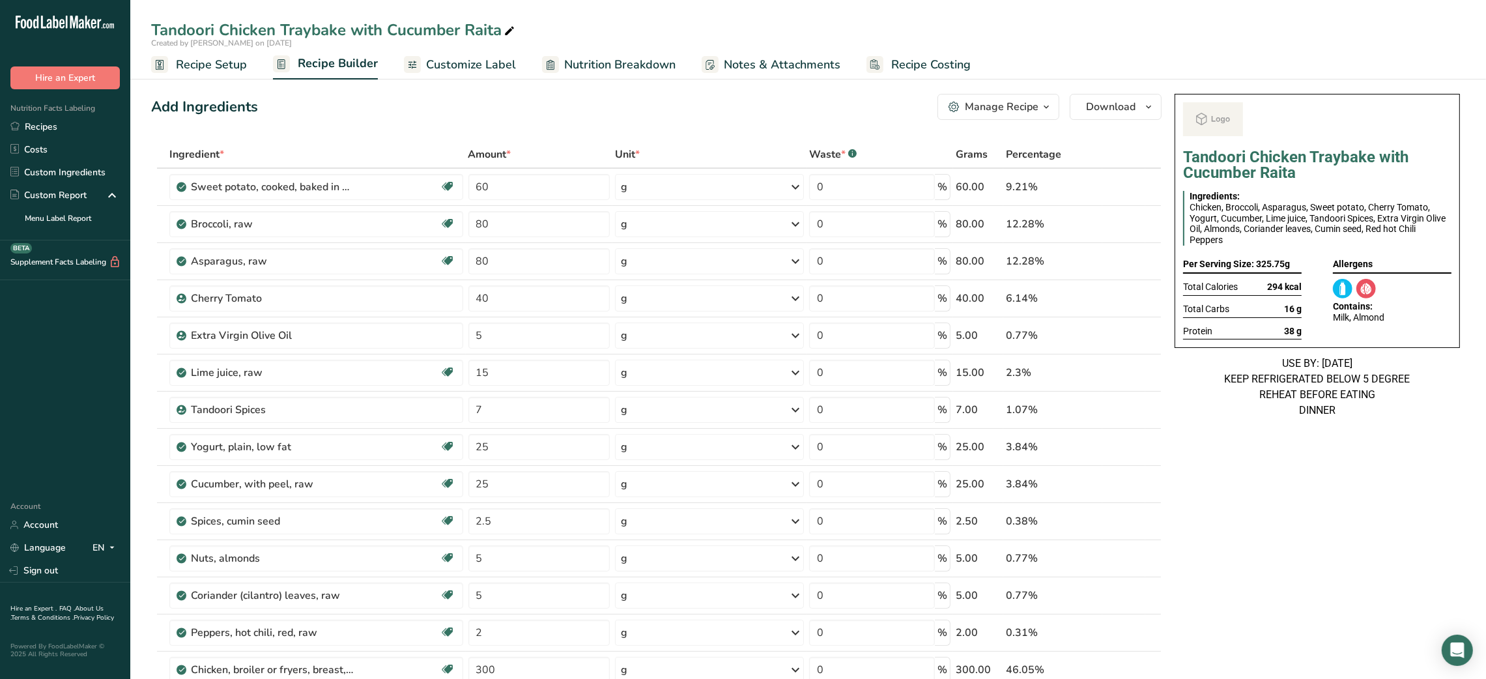
click at [1315, 461] on div "Tandoori Chicken Traybake with Cucumber Raita Ingredients: Chicken, Broccoli, A…" at bounding box center [1317, 686] width 296 height 1195
click at [471, 64] on span "Customize Label" at bounding box center [471, 65] width 90 height 18
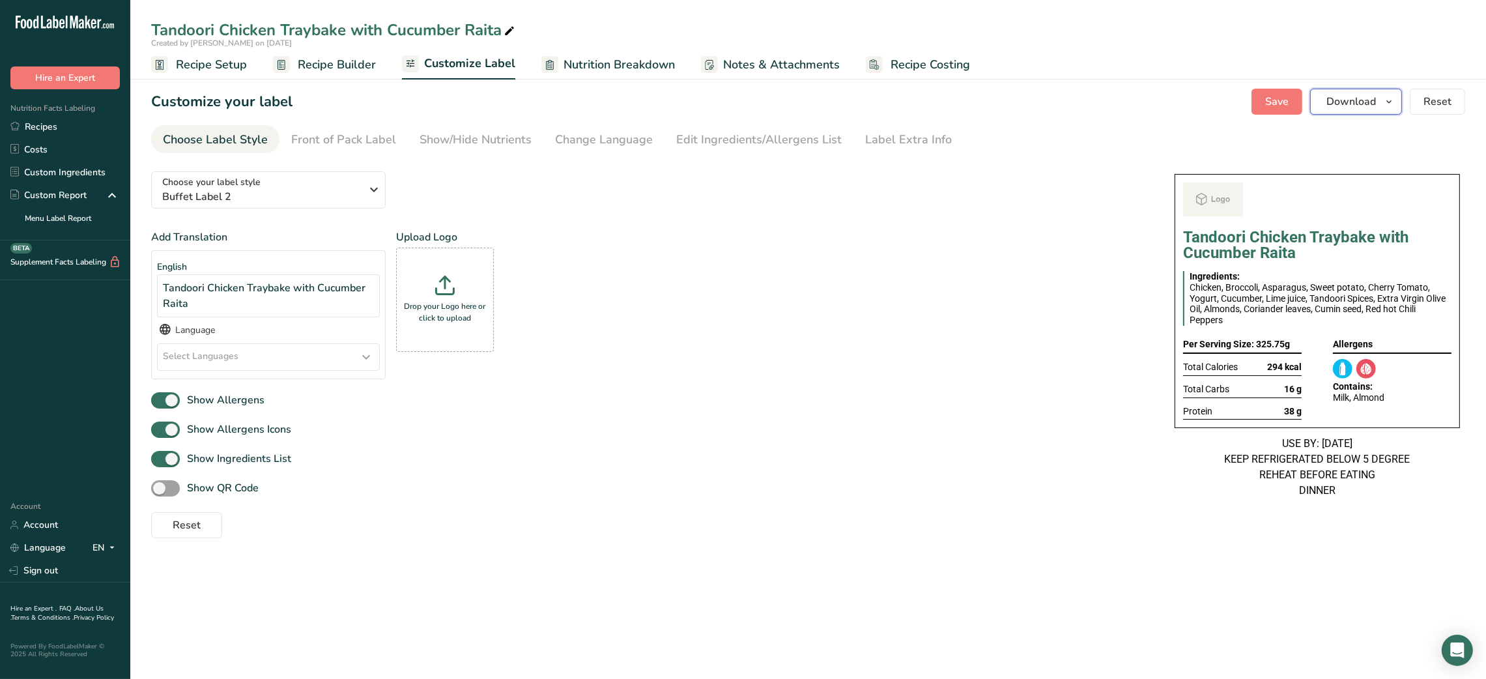
click at [1365, 104] on span "Download" at bounding box center [1351, 102] width 50 height 16
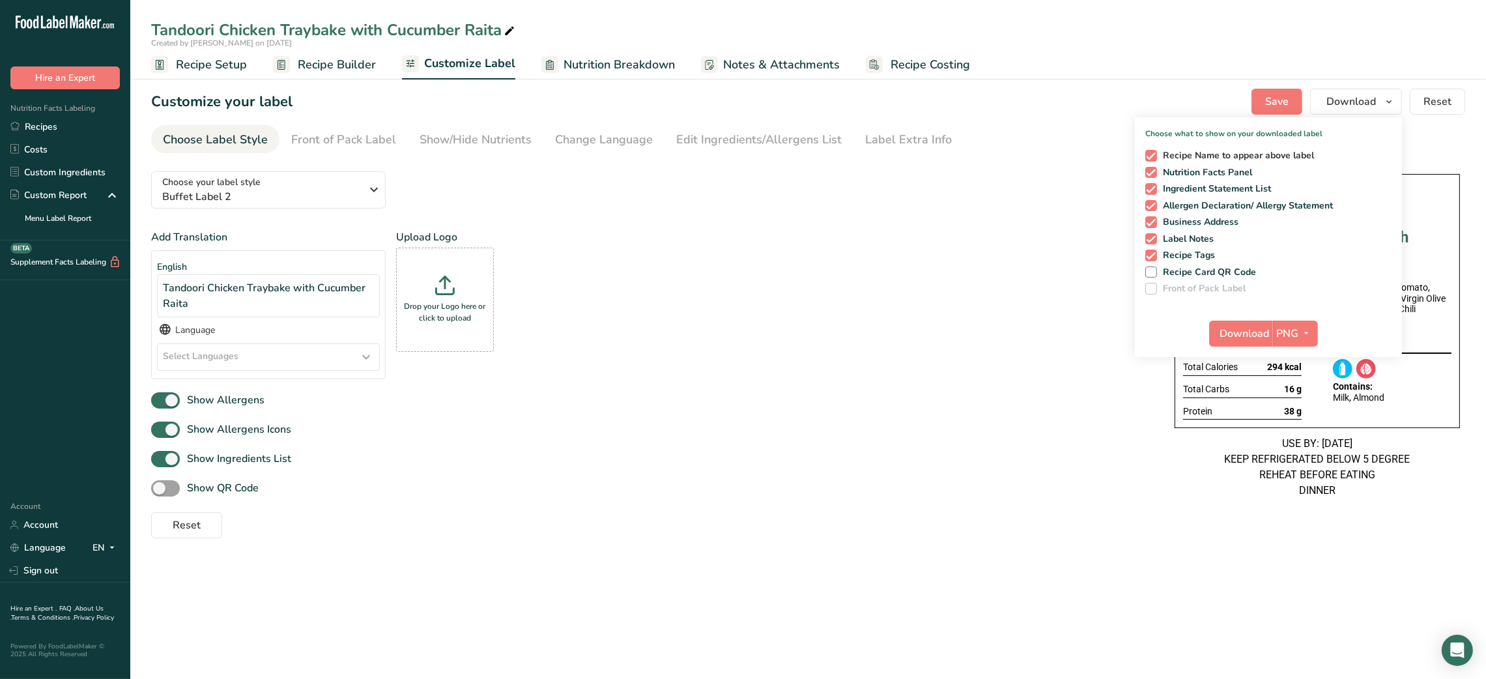
click at [1156, 158] on span at bounding box center [1151, 156] width 12 height 12
click at [1154, 158] on input "Recipe Name to appear above label" at bounding box center [1149, 155] width 8 height 8
checkbox input "false"
click at [1253, 334] on span "Download" at bounding box center [1245, 334] width 50 height 16
